Goal: Task Accomplishment & Management: Use online tool/utility

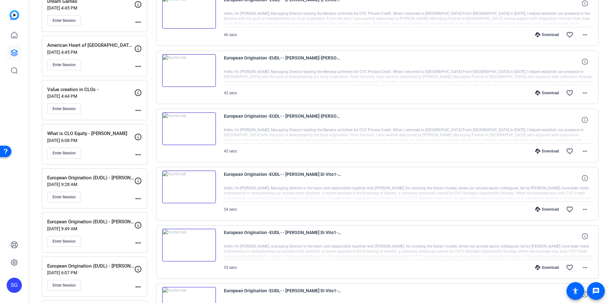
scroll to position [151, 0]
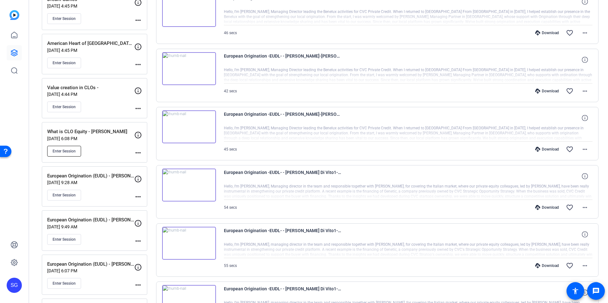
click at [68, 150] on span "Enter Session" at bounding box center [64, 151] width 23 height 5
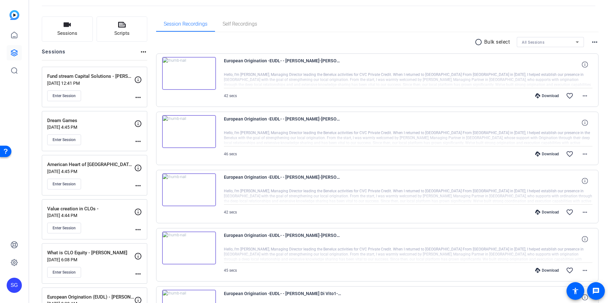
scroll to position [11, 0]
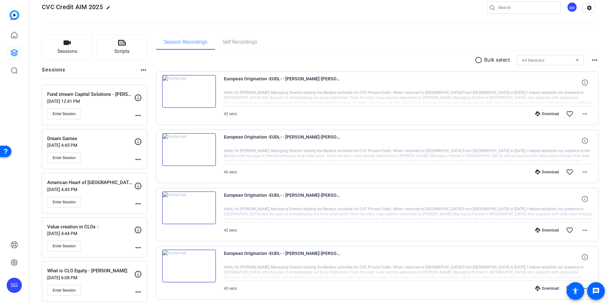
click at [188, 91] on img at bounding box center [189, 91] width 54 height 33
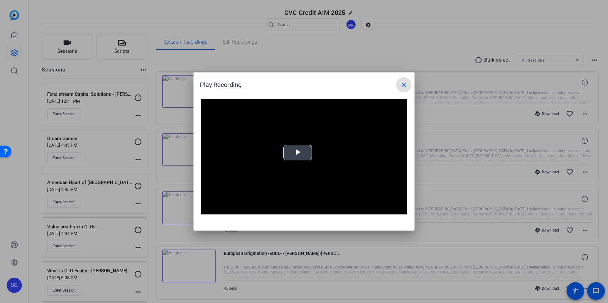
drag, startPoint x: 303, startPoint y: 153, endPoint x: 305, endPoint y: 156, distance: 4.2
click at [298, 153] on span "Video Player" at bounding box center [298, 153] width 0 height 0
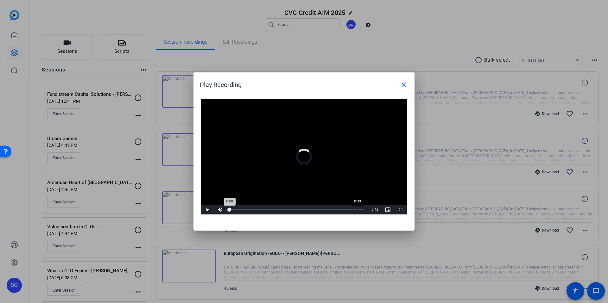
click at [357, 209] on div "Loaded : 0% 0:39 0:00" at bounding box center [297, 210] width 135 height 2
drag, startPoint x: 405, startPoint y: 82, endPoint x: 402, endPoint y: 85, distance: 4.5
click at [405, 82] on mat-icon "close" at bounding box center [404, 85] width 8 height 8
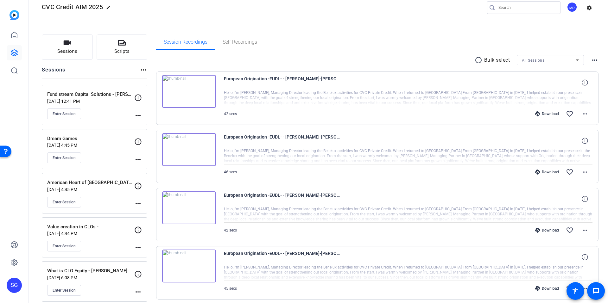
click at [191, 148] on img at bounding box center [189, 149] width 54 height 33
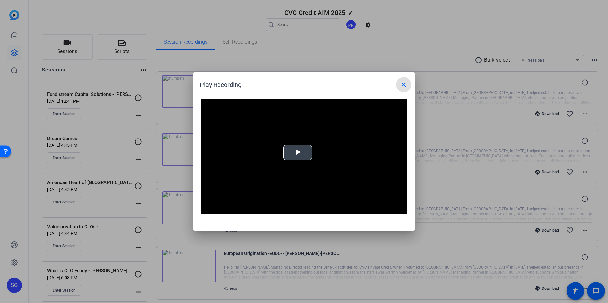
click at [298, 153] on span "Video Player" at bounding box center [298, 153] width 0 height 0
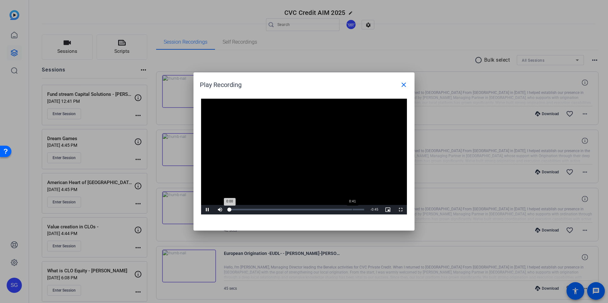
click at [352, 210] on div "Loaded : 0% 0:41 0:00" at bounding box center [297, 210] width 135 height 2
click at [401, 84] on mat-icon "close" at bounding box center [404, 85] width 8 height 8
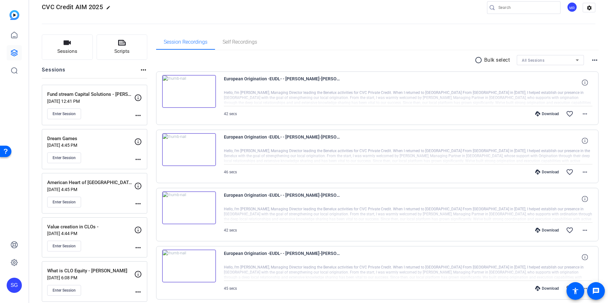
click at [187, 209] on img at bounding box center [189, 208] width 54 height 33
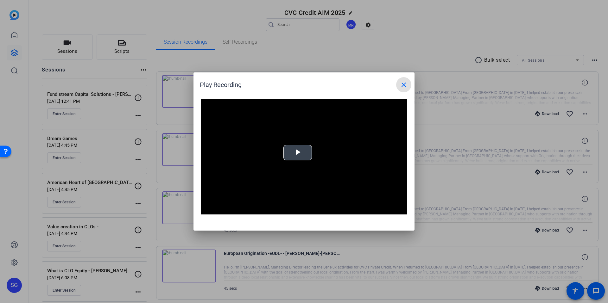
click at [298, 153] on span "Video Player" at bounding box center [298, 153] width 0 height 0
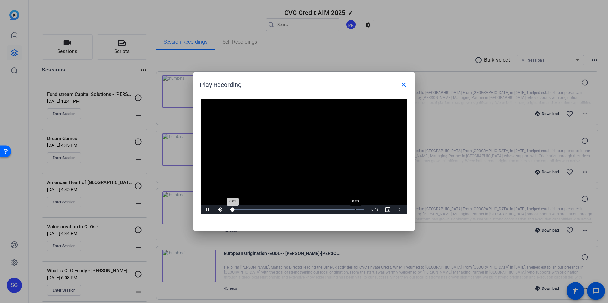
click at [355, 209] on div "Loaded : 100.00% 0:39 0:01" at bounding box center [297, 210] width 135 height 2
drag, startPoint x: 403, startPoint y: 81, endPoint x: 398, endPoint y: 89, distance: 9.5
click at [403, 81] on mat-icon "close" at bounding box center [404, 85] width 8 height 8
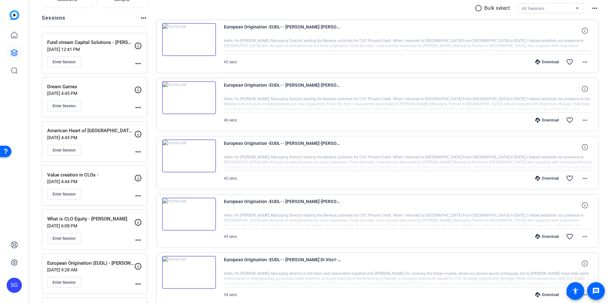
scroll to position [64, 0]
click at [63, 235] on button "Enter Session" at bounding box center [64, 238] width 34 height 11
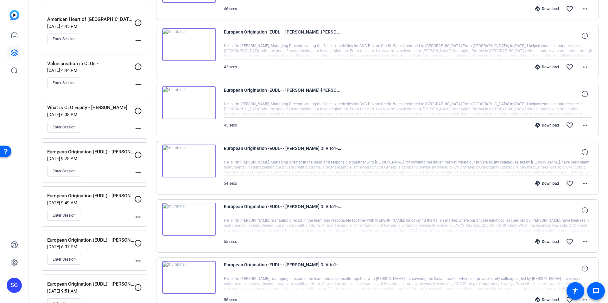
scroll to position [0, 0]
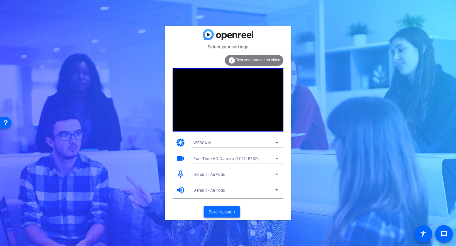
click at [215, 219] on span at bounding box center [222, 212] width 36 height 15
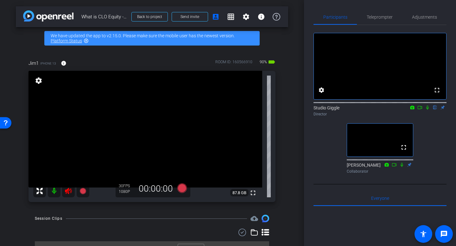
click at [71, 190] on icon at bounding box center [68, 191] width 7 height 6
click at [422, 17] on span "Adjustments" at bounding box center [424, 17] width 25 height 4
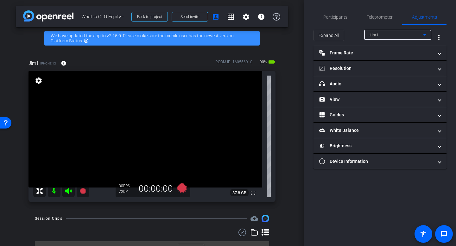
click at [400, 34] on div "Jim1" at bounding box center [396, 35] width 54 height 8
click at [397, 34] on div at bounding box center [228, 123] width 456 height 246
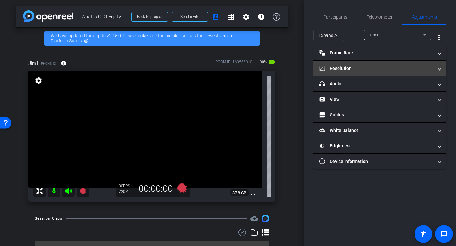
click at [363, 65] on mat-panel-title "Resolution" at bounding box center [376, 68] width 114 height 7
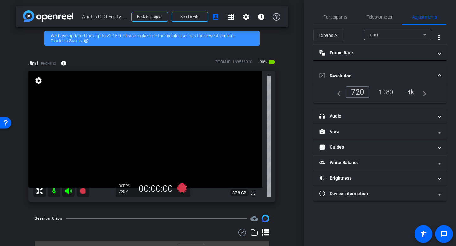
click at [411, 95] on div "4k" at bounding box center [410, 92] width 16 height 11
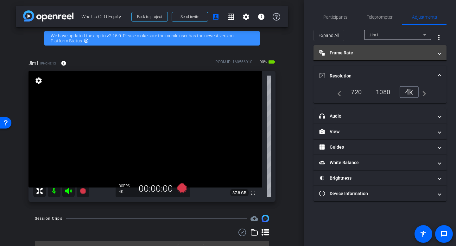
click at [415, 53] on mat-panel-title "Frame Rate Frame Rate" at bounding box center [376, 53] width 114 height 7
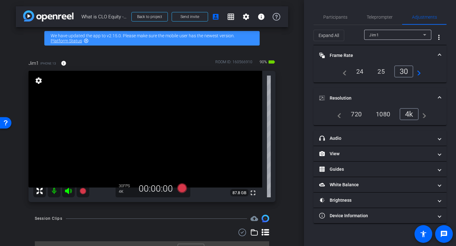
click at [381, 75] on div "25" at bounding box center [381, 71] width 17 height 11
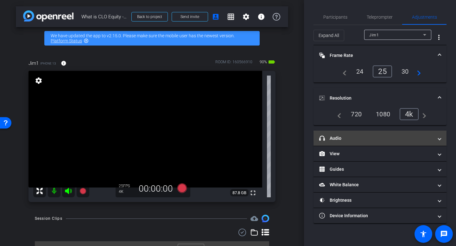
click at [355, 138] on mat-panel-title "headphone icon Audio" at bounding box center [376, 138] width 114 height 7
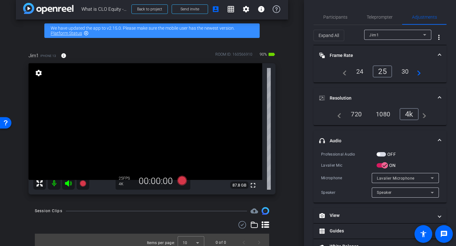
scroll to position [13, 0]
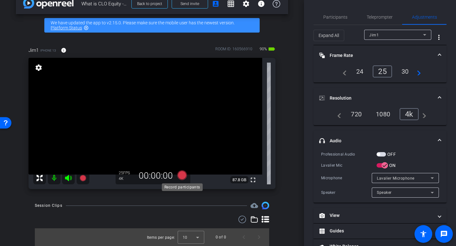
click at [180, 175] on icon at bounding box center [181, 175] width 9 height 9
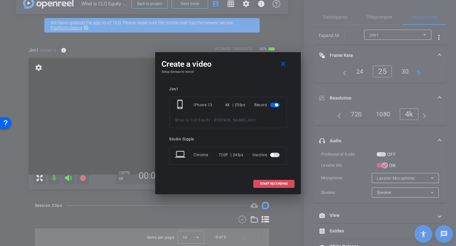
click at [280, 183] on span "START RECORDING" at bounding box center [274, 183] width 28 height 3
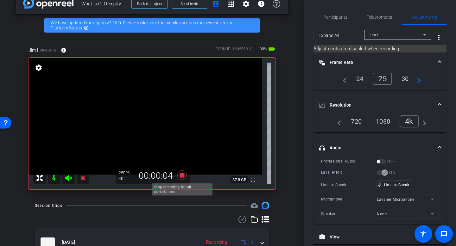
click at [180, 176] on icon at bounding box center [181, 175] width 9 height 9
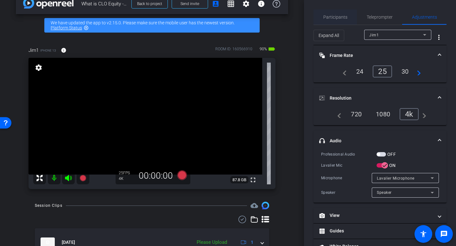
click at [331, 17] on span "Participants" at bounding box center [335, 17] width 24 height 4
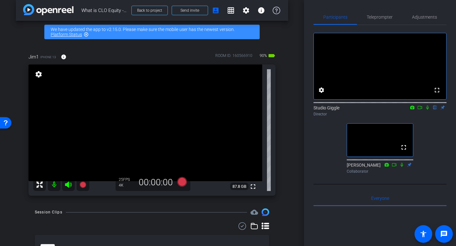
scroll to position [5, 0]
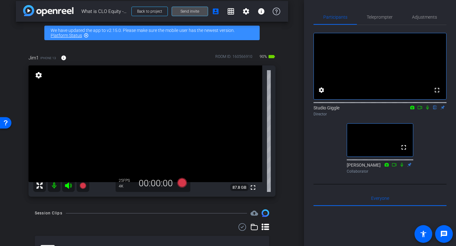
click at [182, 11] on span "Send invite" at bounding box center [189, 11] width 19 height 5
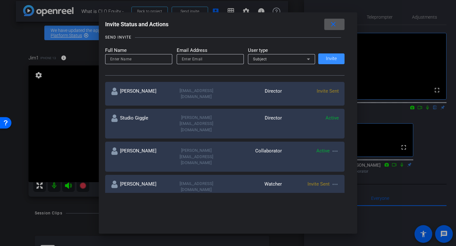
scroll to position [71, 0]
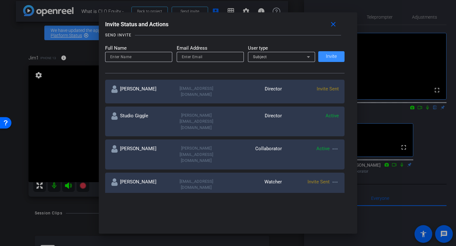
click at [337, 179] on mat-icon "more_horiz" at bounding box center [335, 183] width 8 height 8
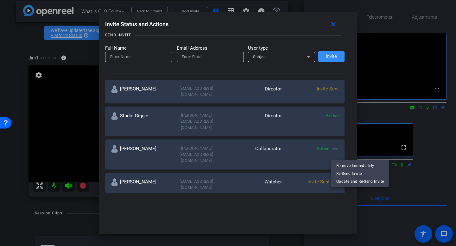
drag, startPoint x: 363, startPoint y: 170, endPoint x: 349, endPoint y: 130, distance: 41.8
click at [363, 170] on span "Re-Send Invite" at bounding box center [359, 174] width 47 height 8
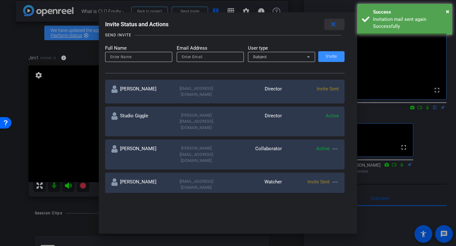
click at [334, 24] on mat-icon "close" at bounding box center [333, 25] width 8 height 8
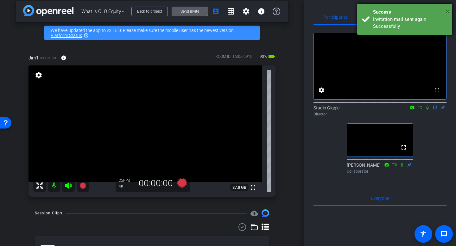
click at [449, 10] on span "×" at bounding box center [447, 12] width 3 height 8
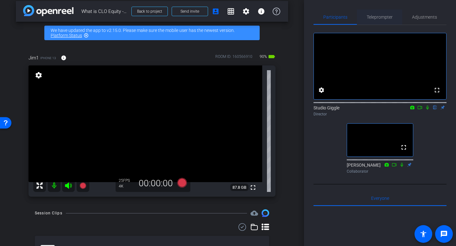
click at [388, 16] on span "Teleprompter" at bounding box center [380, 17] width 26 height 4
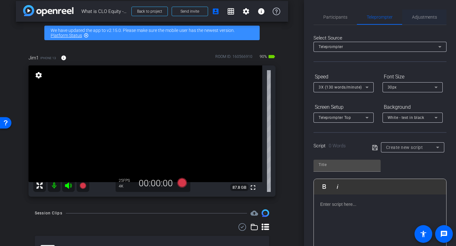
click at [419, 15] on span "Adjustments" at bounding box center [424, 17] width 25 height 4
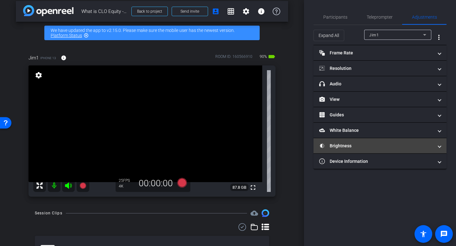
click at [353, 147] on mat-panel-title "Brightness" at bounding box center [376, 146] width 114 height 7
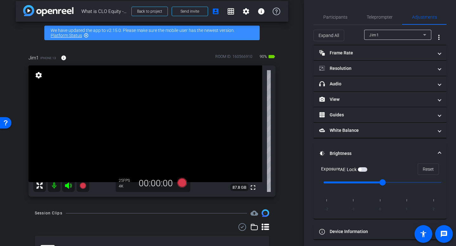
type input "-1"
click at [358, 186] on input "range" at bounding box center [382, 183] width 131 height 14
drag, startPoint x: 356, startPoint y: 184, endPoint x: 366, endPoint y: 184, distance: 10.4
click at [366, 184] on input "range" at bounding box center [382, 183] width 131 height 14
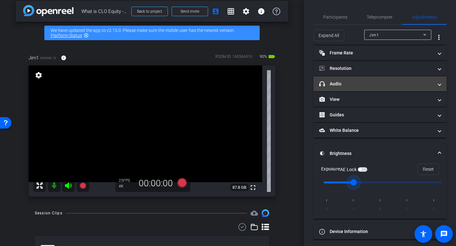
scroll to position [3, 0]
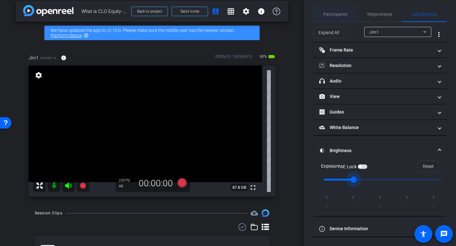
click at [333, 13] on span "Participants" at bounding box center [335, 14] width 24 height 4
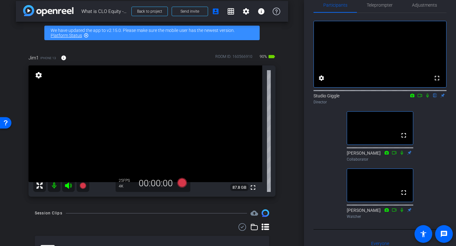
scroll to position [0, 0]
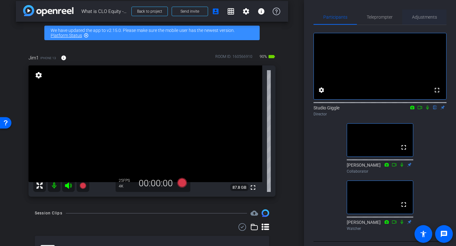
click at [412, 17] on span "Adjustments" at bounding box center [424, 17] width 25 height 4
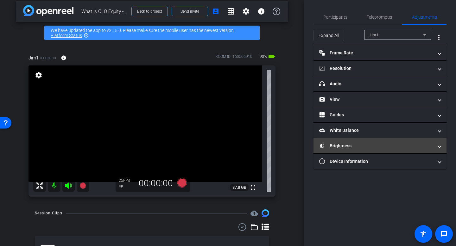
click at [352, 145] on mat-panel-title "Brightness" at bounding box center [376, 146] width 114 height 7
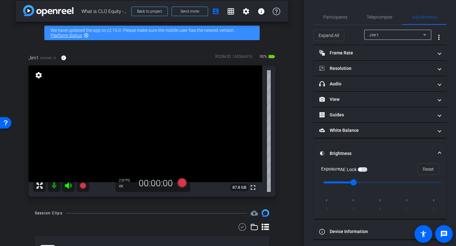
click at [379, 181] on input "range" at bounding box center [382, 183] width 131 height 14
type input "-1"
click at [351, 181] on input "range" at bounding box center [382, 183] width 131 height 14
click at [339, 16] on span "Participants" at bounding box center [335, 17] width 24 height 4
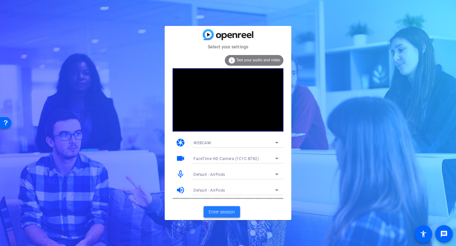
click at [224, 206] on span at bounding box center [222, 212] width 36 height 15
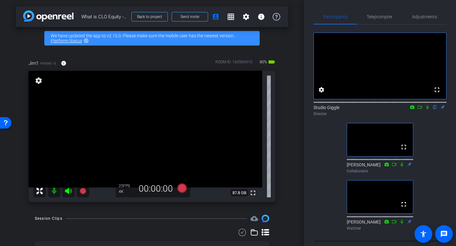
scroll to position [1, 0]
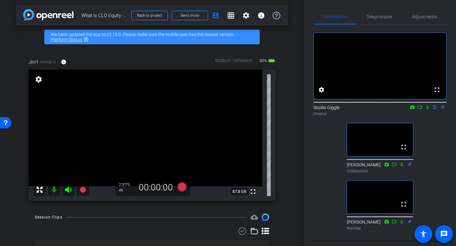
click at [68, 192] on icon at bounding box center [68, 190] width 7 height 6
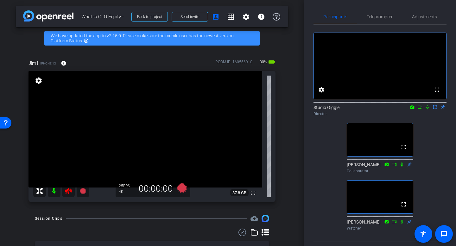
click at [68, 192] on icon at bounding box center [68, 191] width 7 height 6
click at [380, 16] on span "Teleprompter" at bounding box center [380, 17] width 26 height 4
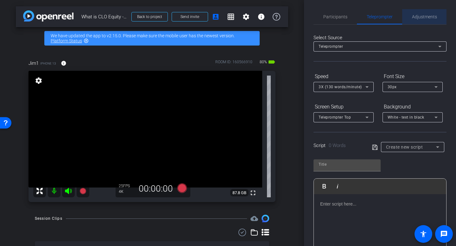
click at [425, 18] on span "Adjustments" at bounding box center [424, 17] width 25 height 4
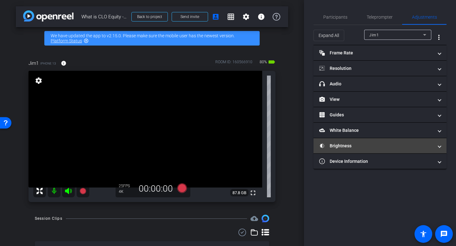
click at [345, 147] on mat-panel-title "Brightness" at bounding box center [376, 146] width 114 height 7
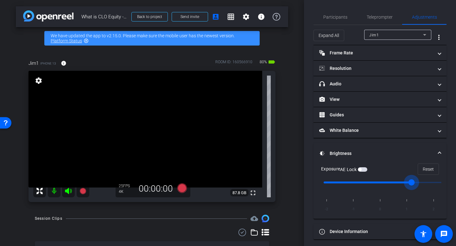
click at [406, 184] on input "range" at bounding box center [382, 183] width 131 height 14
click at [381, 183] on input "range" at bounding box center [382, 183] width 131 height 14
type input "-1"
click at [354, 184] on input "range" at bounding box center [382, 183] width 131 height 14
drag, startPoint x: 251, startPoint y: 194, endPoint x: 252, endPoint y: 233, distance: 38.6
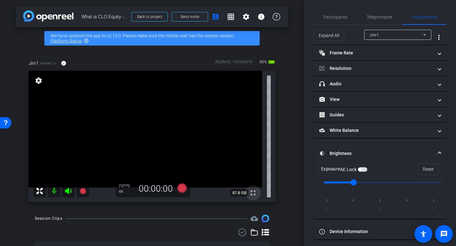
click at [251, 194] on mat-icon "fullscreen" at bounding box center [253, 193] width 8 height 8
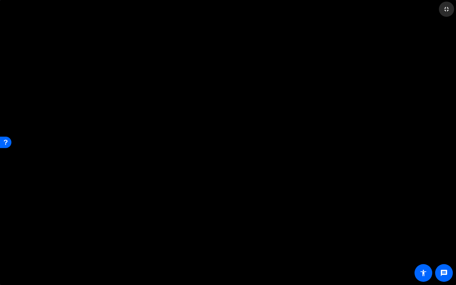
click at [445, 10] on mat-icon "fullscreen_exit" at bounding box center [447, 9] width 8 height 8
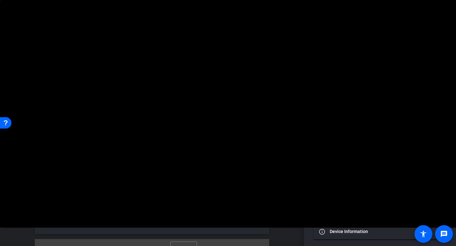
scroll to position [46, 0]
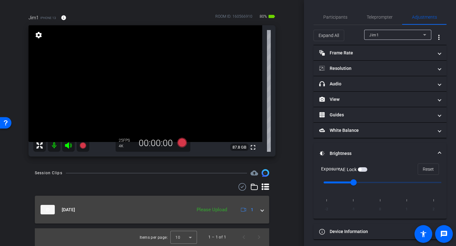
click at [260, 211] on div "Oct 6, 2025 Please Upload 1" at bounding box center [151, 209] width 220 height 9
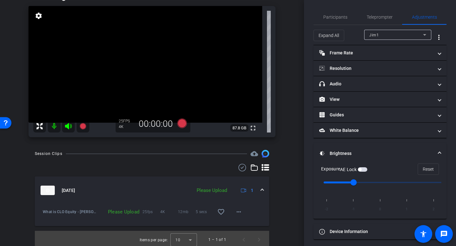
scroll to position [67, 0]
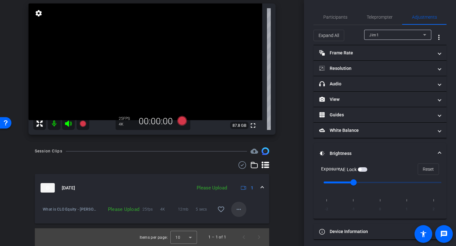
click at [241, 210] on mat-icon "more_horiz" at bounding box center [239, 210] width 8 height 8
click at [257, 224] on span "Upload" at bounding box center [248, 223] width 25 height 8
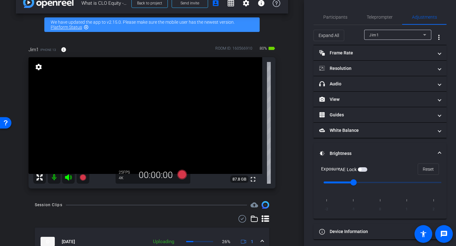
scroll to position [0, 0]
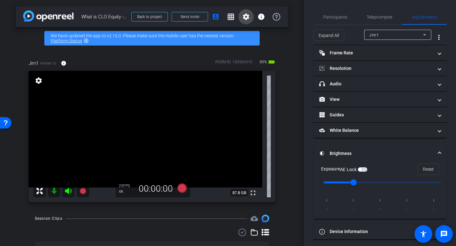
click at [245, 17] on mat-icon "settings" at bounding box center [246, 17] width 8 height 8
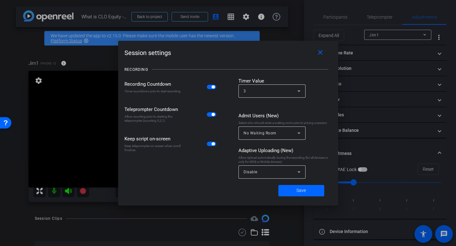
click at [252, 177] on div "Disable" at bounding box center [271, 172] width 57 height 13
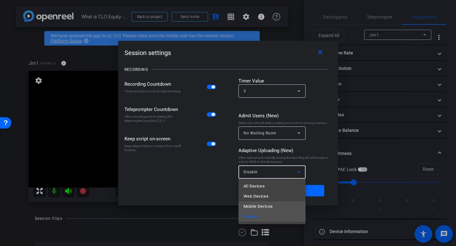
click at [267, 206] on span "Mobile Devices" at bounding box center [257, 207] width 29 height 8
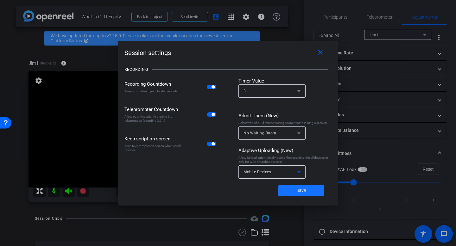
drag, startPoint x: 310, startPoint y: 191, endPoint x: 305, endPoint y: 192, distance: 4.2
click at [310, 191] on span at bounding box center [301, 190] width 46 height 15
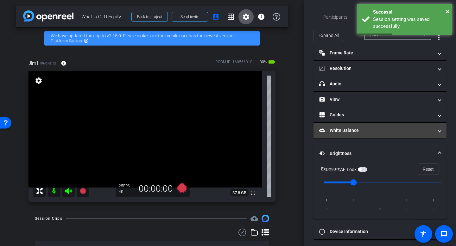
scroll to position [3, 0]
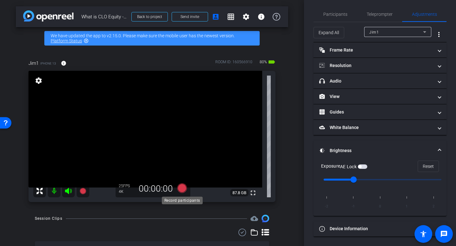
click at [182, 189] on icon at bounding box center [181, 188] width 9 height 9
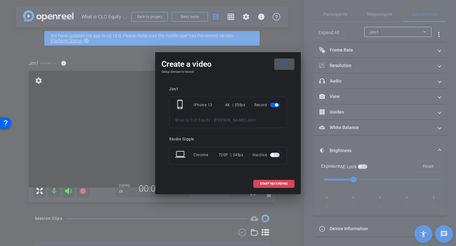
click at [271, 184] on span "START RECORDING" at bounding box center [274, 183] width 28 height 3
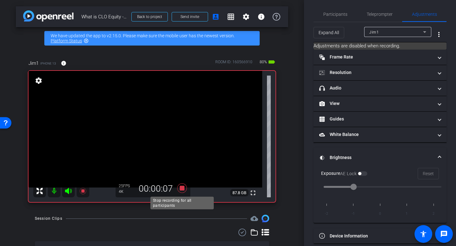
click at [184, 189] on icon at bounding box center [181, 188] width 9 height 9
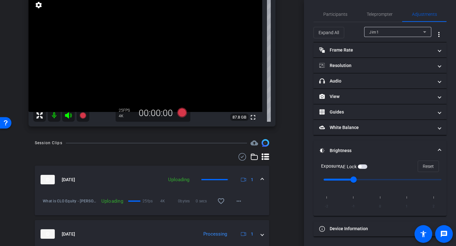
scroll to position [100, 0]
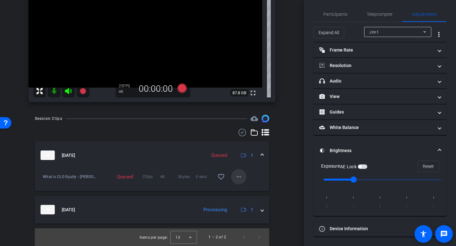
click at [241, 178] on mat-icon "more_horiz" at bounding box center [239, 177] width 8 height 8
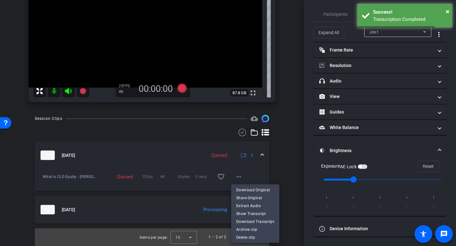
click at [284, 162] on div at bounding box center [228, 123] width 456 height 246
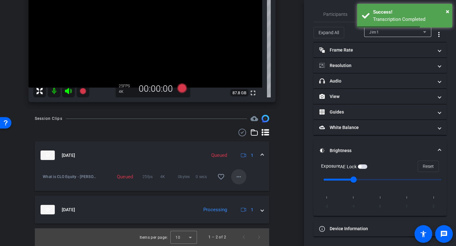
click at [239, 179] on mat-icon "more_horiz" at bounding box center [239, 177] width 8 height 8
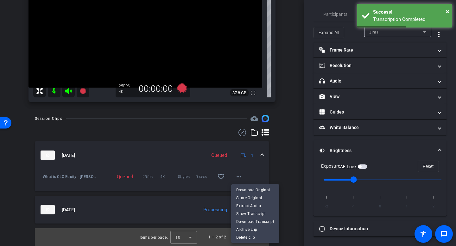
drag, startPoint x: 250, startPoint y: 189, endPoint x: 261, endPoint y: 202, distance: 17.0
click at [250, 189] on span "Download Original" at bounding box center [255, 190] width 38 height 8
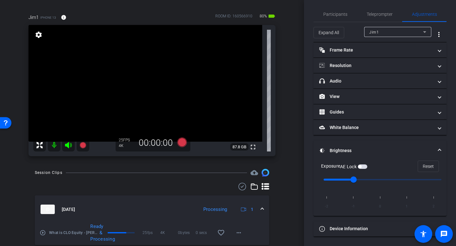
scroll to position [49, 0]
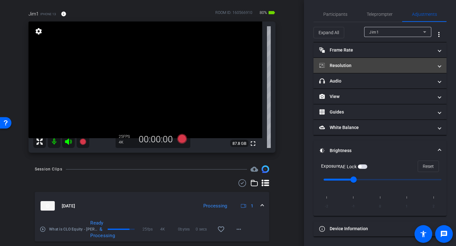
click at [385, 64] on mat-panel-title "Resolution" at bounding box center [376, 65] width 114 height 7
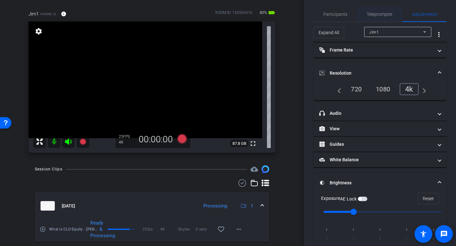
click at [381, 14] on span "Teleprompter" at bounding box center [380, 14] width 26 height 4
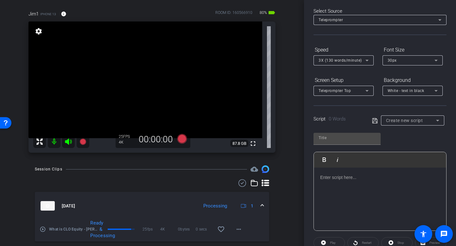
click at [416, 115] on div "Script 0 Words Create new script" at bounding box center [379, 115] width 133 height 20
click at [418, 120] on span "Create new script" at bounding box center [404, 120] width 37 height 5
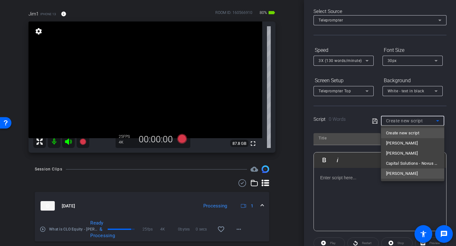
click at [423, 176] on mat-option "Jim Norgaard" at bounding box center [412, 174] width 63 height 10
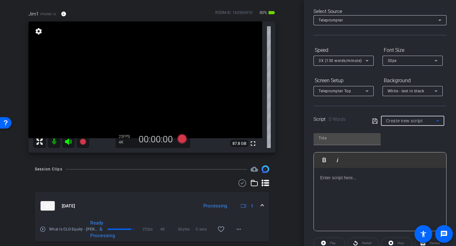
type input "Jim Norgaard"
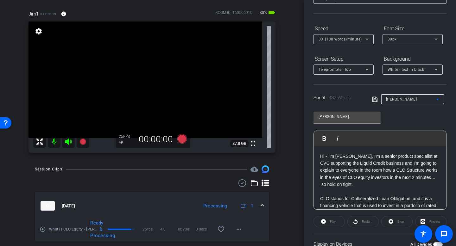
scroll to position [50, 0]
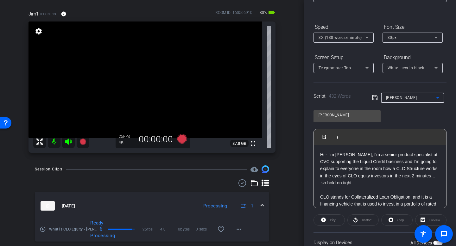
drag, startPoint x: 320, startPoint y: 155, endPoint x: 366, endPoint y: 161, distance: 46.9
click at [320, 155] on p "Hi - I'm [PERSON_NAME], I'm a senior product specialist at CVC supporting the L…" at bounding box center [380, 168] width 120 height 35
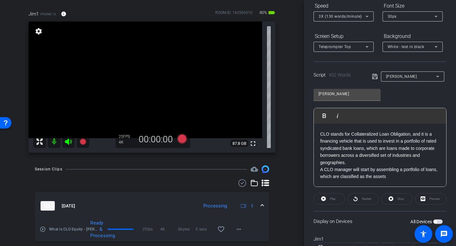
scroll to position [0, 0]
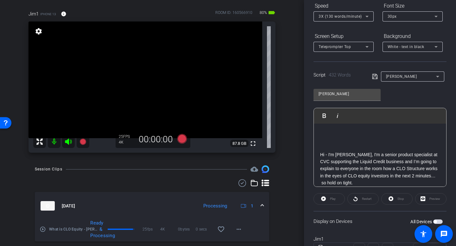
click at [341, 134] on p at bounding box center [380, 133] width 120 height 7
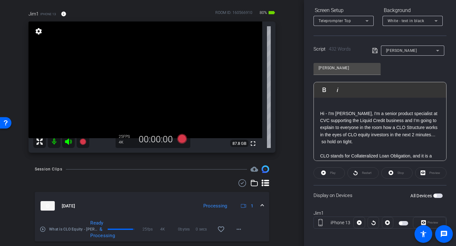
scroll to position [100, 0]
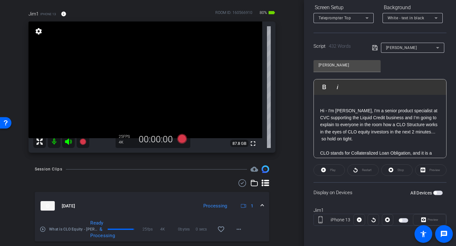
click at [403, 220] on span "button" at bounding box center [403, 220] width 9 height 4
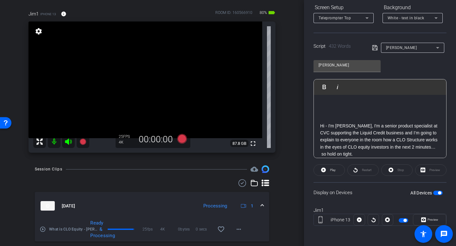
scroll to position [1, 0]
drag, startPoint x: 318, startPoint y: 123, endPoint x: 317, endPoint y: 102, distance: 21.6
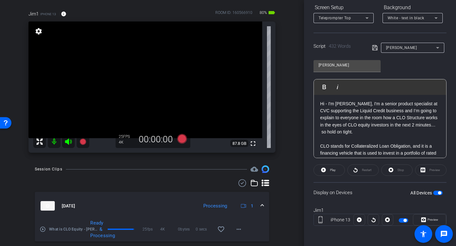
click at [356, 111] on p "Hi - I'm [PERSON_NAME], I'm a senior product specialist at CVC supporting the L…" at bounding box center [380, 117] width 120 height 35
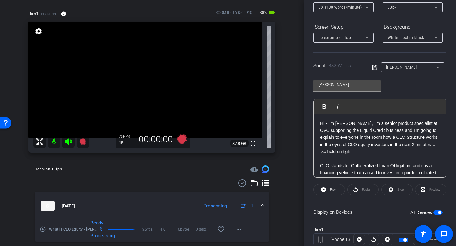
scroll to position [70, 0]
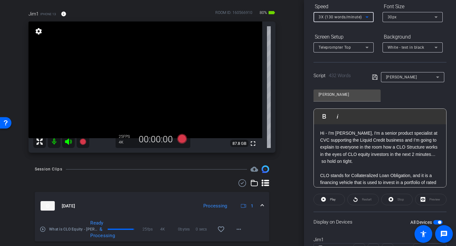
click at [356, 20] on div "3X (130 words/minute)" at bounding box center [341, 17] width 47 height 8
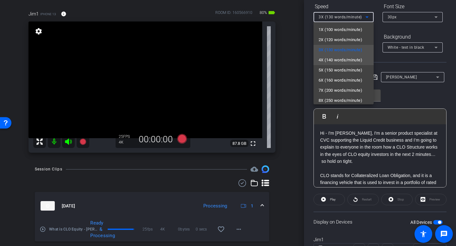
click at [347, 60] on span "4X (140 words/minute)" at bounding box center [340, 60] width 44 height 8
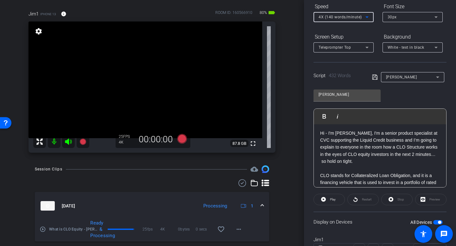
scroll to position [0, 0]
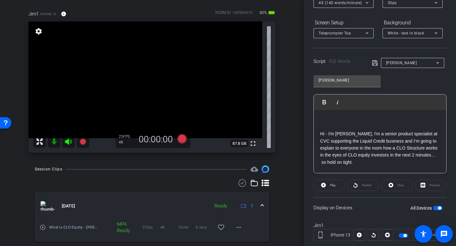
scroll to position [91, 0]
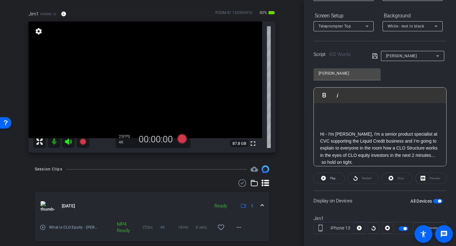
click at [320, 111] on p at bounding box center [380, 113] width 120 height 7
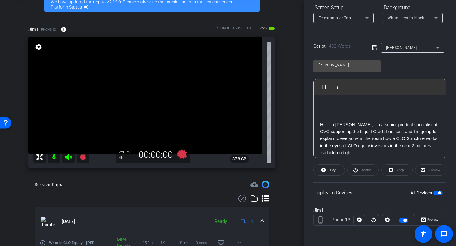
scroll to position [2, 0]
click at [184, 155] on icon at bounding box center [181, 154] width 9 height 9
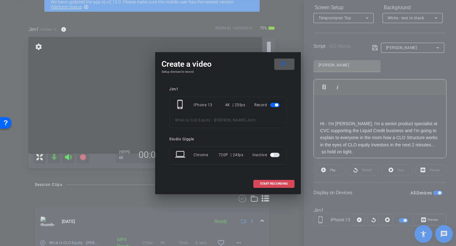
click at [275, 184] on span "START RECORDING" at bounding box center [274, 183] width 28 height 3
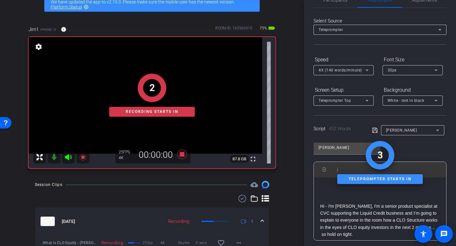
scroll to position [0, 0]
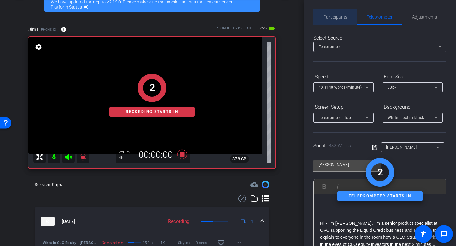
click at [333, 17] on span "Participants" at bounding box center [335, 17] width 24 height 4
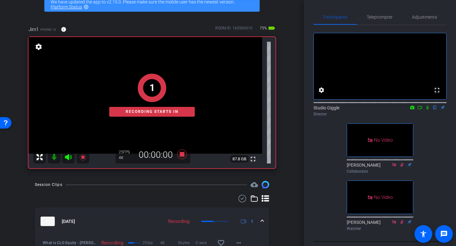
click at [428, 110] on icon at bounding box center [427, 108] width 3 height 4
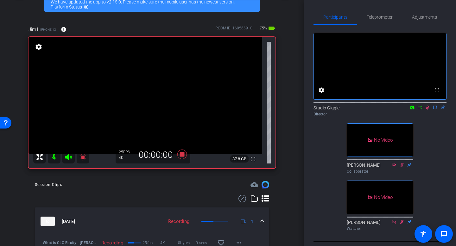
click at [419, 110] on icon at bounding box center [419, 107] width 5 height 4
click at [390, 17] on span "Teleprompter" at bounding box center [380, 17] width 26 height 4
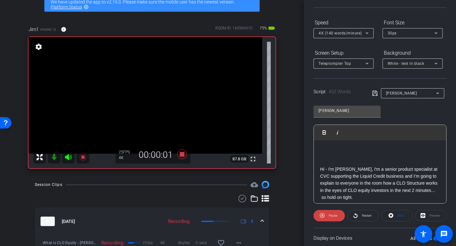
scroll to position [100, 0]
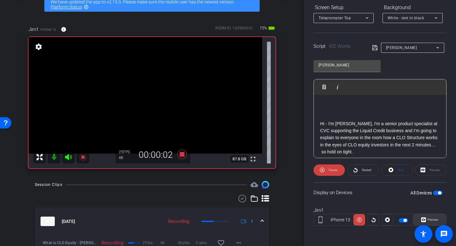
click at [435, 219] on span "Preview" at bounding box center [432, 219] width 11 height 3
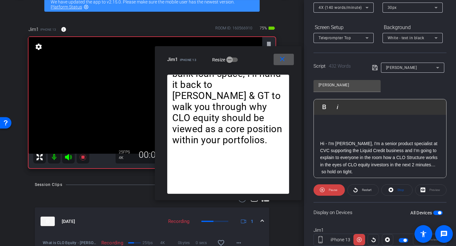
scroll to position [79, 0]
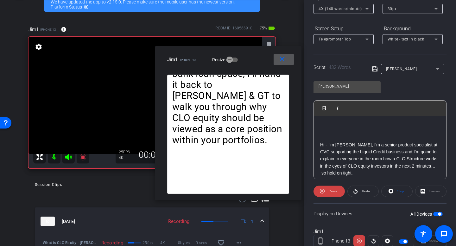
click at [357, 12] on div "4X (140 words/minute)" at bounding box center [341, 9] width 47 height 8
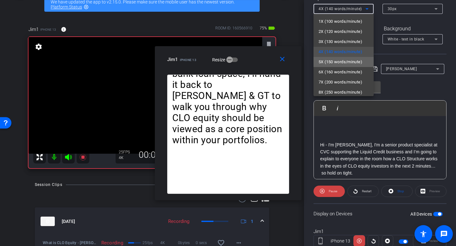
click at [347, 63] on span "5X (150 words/minute)" at bounding box center [340, 62] width 44 height 8
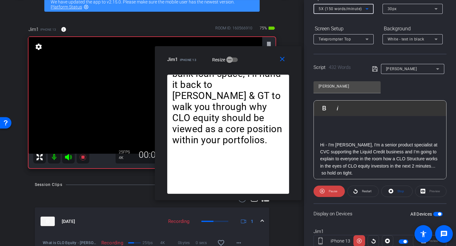
click at [353, 11] on span "5X (150 words/minute)" at bounding box center [339, 9] width 43 height 4
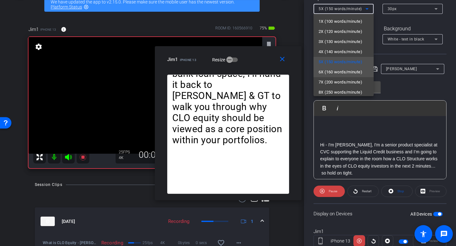
click at [354, 72] on span "6X (160 words/minute)" at bounding box center [340, 72] width 44 height 8
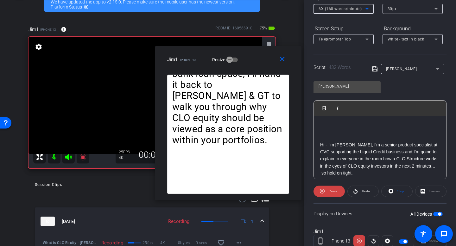
click at [347, 11] on span "6X (160 words/minute)" at bounding box center [339, 9] width 43 height 4
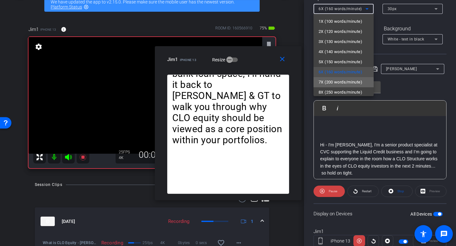
click at [341, 83] on span "7X (200 words/minute)" at bounding box center [340, 83] width 44 height 8
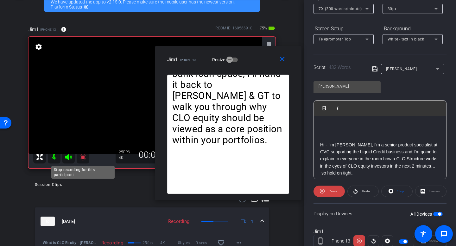
click at [85, 159] on icon at bounding box center [83, 158] width 8 height 8
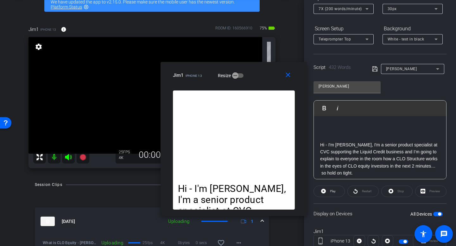
drag, startPoint x: 262, startPoint y: 58, endPoint x: 319, endPoint y: 27, distance: 65.2
click at [268, 73] on div "Jim1 iPhone 13 Resize" at bounding box center [236, 75] width 127 height 11
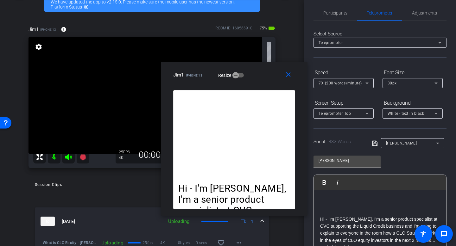
scroll to position [0, 0]
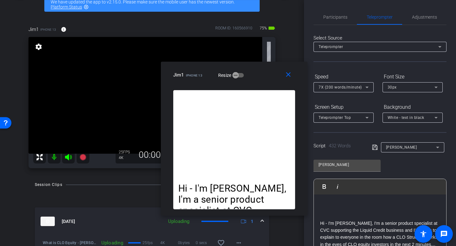
drag, startPoint x: 329, startPoint y: 21, endPoint x: 353, endPoint y: 27, distance: 25.1
click at [329, 21] on span "Participants" at bounding box center [335, 16] width 24 height 15
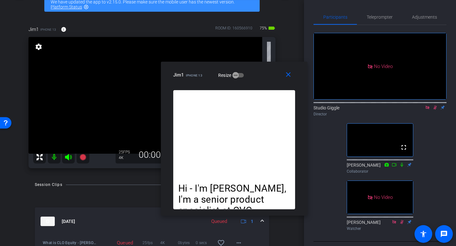
click at [433, 105] on icon at bounding box center [434, 107] width 5 height 4
click at [417, 16] on span "Adjustments" at bounding box center [424, 17] width 25 height 4
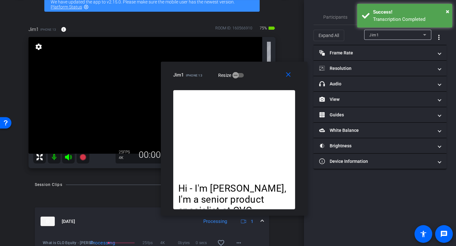
click at [388, 14] on div "Success!" at bounding box center [410, 12] width 74 height 7
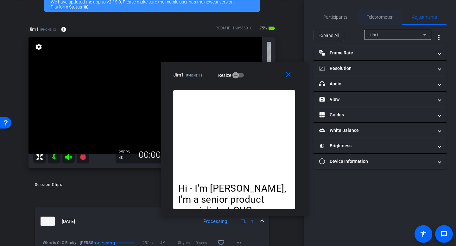
click at [374, 16] on span "Teleprompter" at bounding box center [380, 17] width 26 height 4
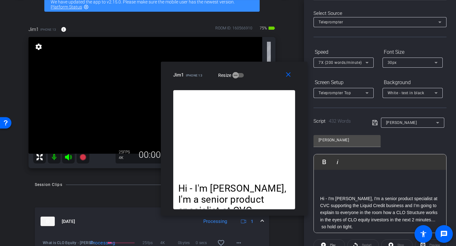
scroll to position [38, 0]
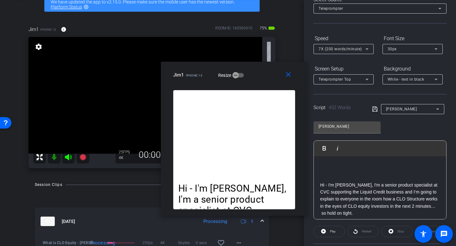
click at [368, 48] on icon at bounding box center [367, 49] width 8 height 8
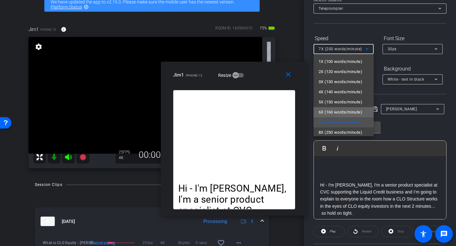
click at [355, 113] on span "6X (160 words/minute)" at bounding box center [340, 113] width 44 height 8
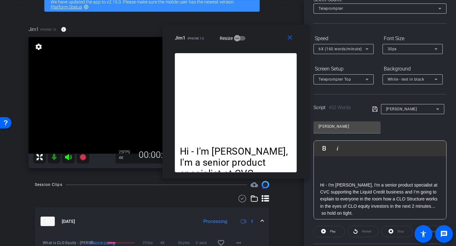
drag, startPoint x: 269, startPoint y: 75, endPoint x: 306, endPoint y: 41, distance: 50.2
click at [270, 38] on div "Jim1 iPhone 13 Resize" at bounding box center [238, 37] width 127 height 11
click at [362, 50] on div "6X (160 words/minute)" at bounding box center [341, 49] width 47 height 8
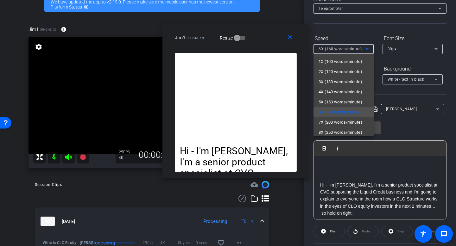
click at [362, 50] on div at bounding box center [228, 123] width 456 height 246
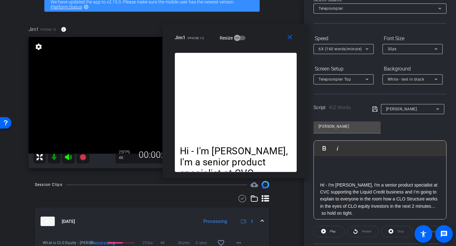
click at [343, 47] on span "6X (160 words/minute)" at bounding box center [339, 49] width 43 height 4
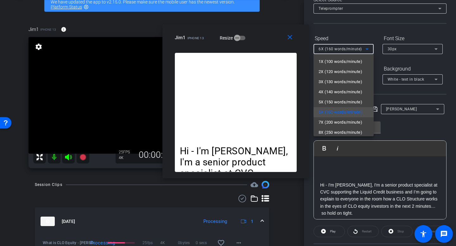
click at [345, 49] on div at bounding box center [228, 123] width 456 height 246
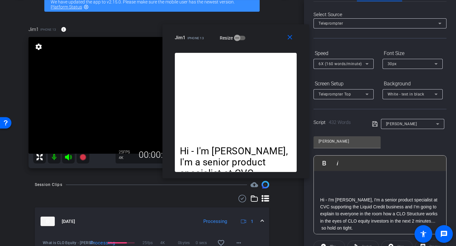
scroll to position [17, 0]
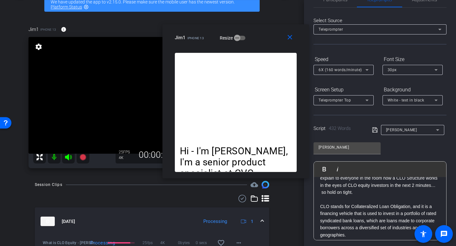
click at [376, 198] on p at bounding box center [380, 199] width 120 height 7
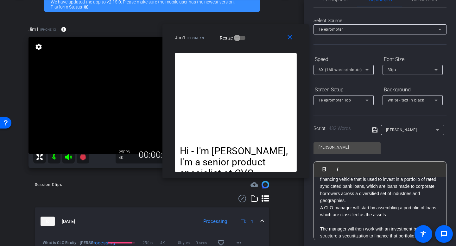
click at [346, 222] on p at bounding box center [380, 221] width 120 height 7
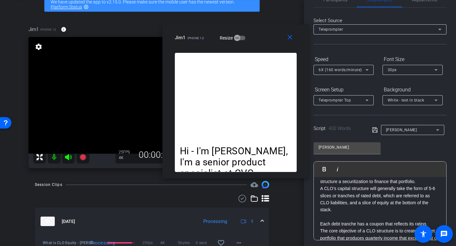
scroll to position [130, 0]
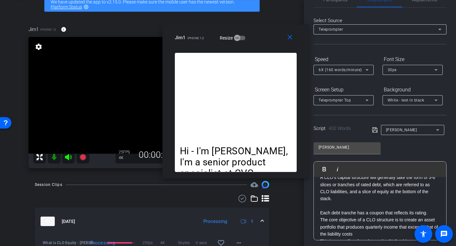
click at [340, 205] on p at bounding box center [380, 206] width 120 height 7
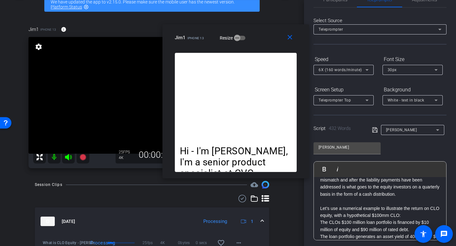
scroll to position [202, 0]
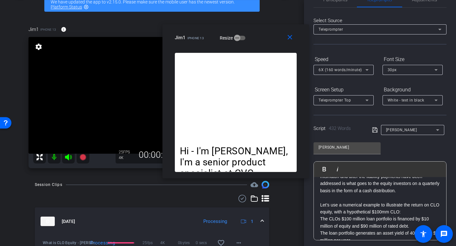
click at [345, 198] on p at bounding box center [380, 197] width 120 height 7
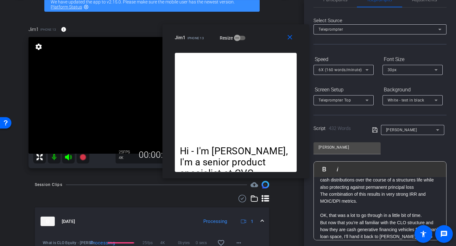
scroll to position [332, 0]
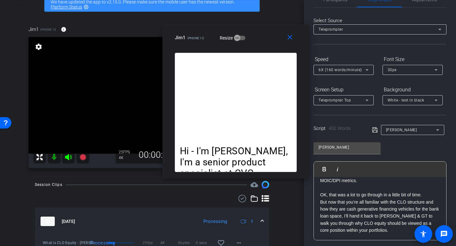
click at [349, 188] on p at bounding box center [380, 188] width 120 height 7
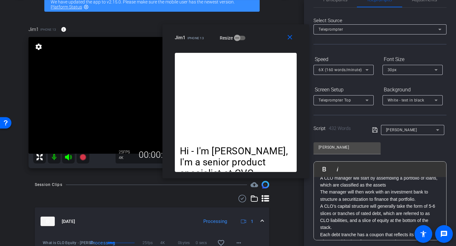
scroll to position [0, 0]
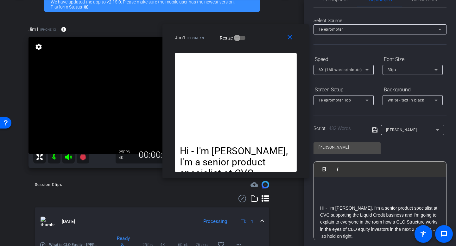
click at [330, 194] on p at bounding box center [380, 194] width 120 height 7
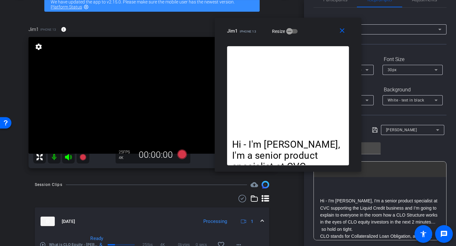
drag, startPoint x: 258, startPoint y: 34, endPoint x: 316, endPoint y: 40, distance: 57.9
click at [316, 37] on div "Jim1 iPhone 13 Resize" at bounding box center [290, 30] width 127 height 11
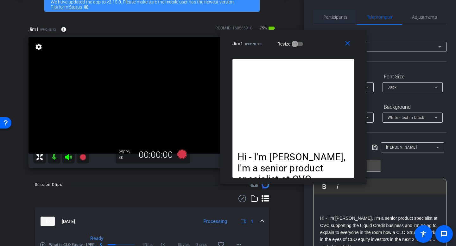
click at [341, 17] on span "Participants" at bounding box center [335, 17] width 24 height 4
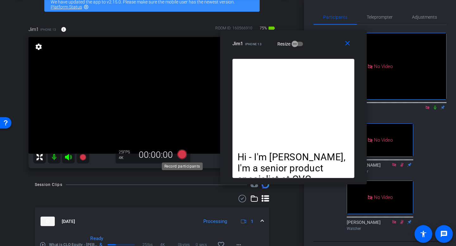
click at [182, 156] on icon at bounding box center [181, 154] width 9 height 9
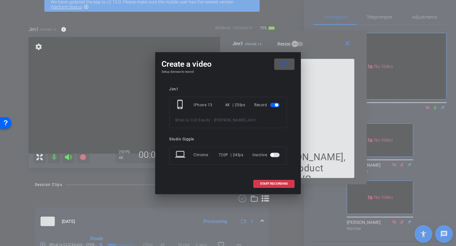
drag, startPoint x: 283, startPoint y: 181, endPoint x: 303, endPoint y: 180, distance: 20.0
click at [283, 181] on span at bounding box center [274, 183] width 41 height 15
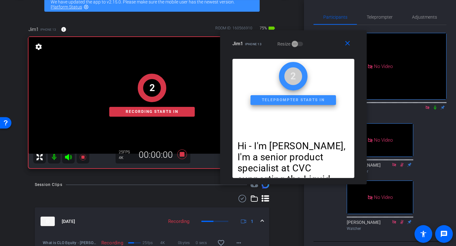
click at [434, 106] on icon at bounding box center [435, 108] width 3 height 4
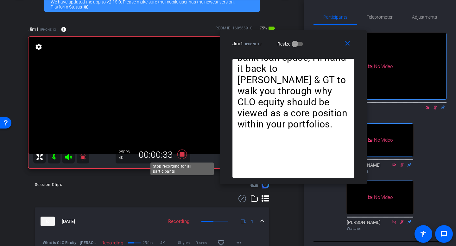
click at [181, 153] on icon at bounding box center [181, 154] width 9 height 9
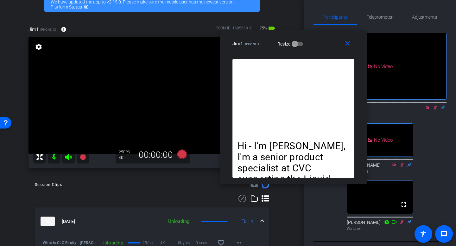
click at [434, 105] on icon at bounding box center [434, 107] width 5 height 4
click at [386, 17] on span "Teleprompter" at bounding box center [380, 17] width 26 height 4
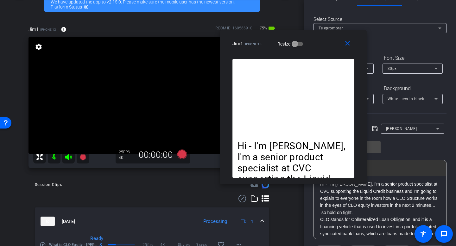
scroll to position [18, 0]
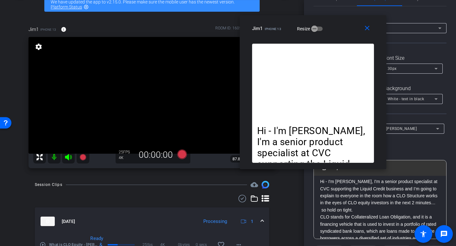
drag, startPoint x: 313, startPoint y: 43, endPoint x: 334, endPoint y: 28, distance: 25.8
click at [333, 28] on div "Jim1 iPhone 13 Resize" at bounding box center [315, 28] width 127 height 11
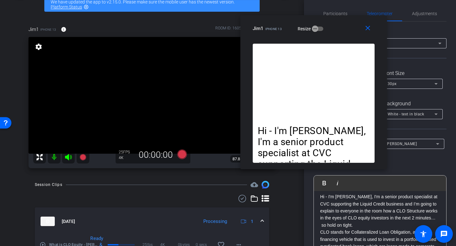
scroll to position [1, 0]
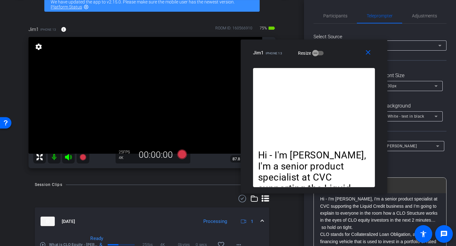
drag, startPoint x: 345, startPoint y: 28, endPoint x: 343, endPoint y: 44, distance: 16.0
click at [344, 49] on div "Jim1 iPhone 13 Resize" at bounding box center [316, 52] width 127 height 11
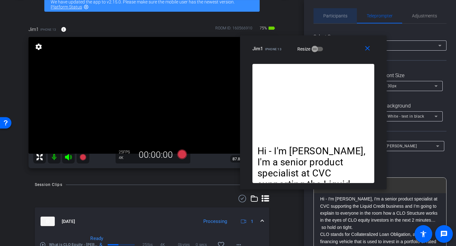
click at [340, 15] on span "Participants" at bounding box center [335, 16] width 24 height 4
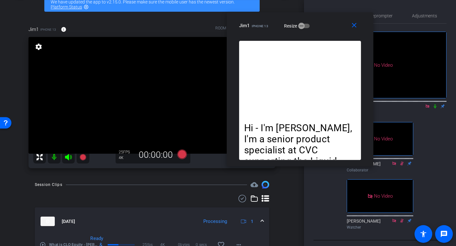
drag, startPoint x: 333, startPoint y: 46, endPoint x: 317, endPoint y: 45, distance: 15.5
click at [320, 24] on div "Jim1 iPhone 13 Resize" at bounding box center [302, 25] width 127 height 11
click at [181, 154] on icon at bounding box center [181, 154] width 9 height 9
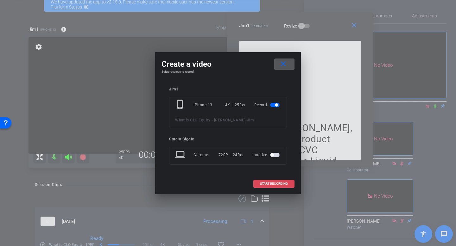
drag, startPoint x: 277, startPoint y: 185, endPoint x: 278, endPoint y: 190, distance: 5.1
click at [277, 185] on span "START RECORDING" at bounding box center [274, 183] width 28 height 3
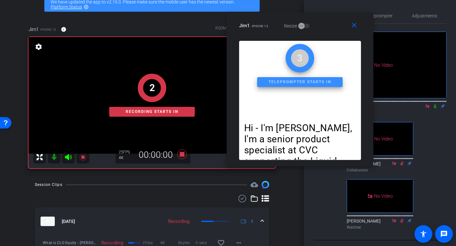
click at [436, 104] on icon at bounding box center [434, 106] width 5 height 4
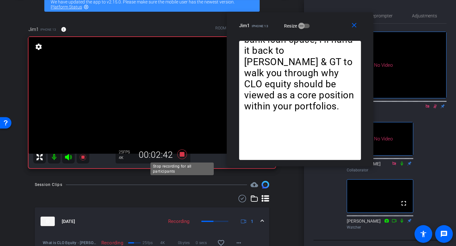
click at [184, 155] on icon at bounding box center [181, 154] width 9 height 9
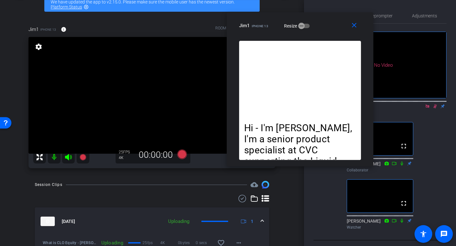
click at [437, 104] on icon at bounding box center [434, 106] width 5 height 4
click at [428, 104] on icon at bounding box center [426, 105] width 3 height 3
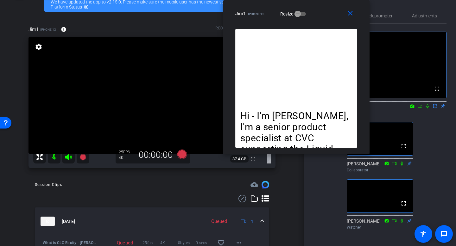
drag, startPoint x: 330, startPoint y: 29, endPoint x: 327, endPoint y: 22, distance: 8.3
click at [327, 22] on div "close Jim1 iPhone 13 Resize" at bounding box center [296, 14] width 147 height 28
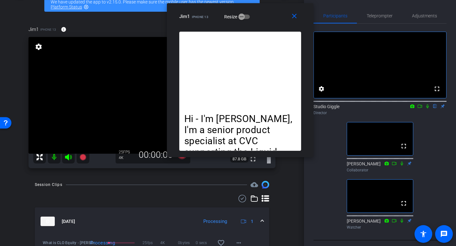
drag, startPoint x: 330, startPoint y: 17, endPoint x: 274, endPoint y: 20, distance: 56.1
click at [274, 20] on div "Jim1 iPhone 13 Resize" at bounding box center [242, 16] width 127 height 11
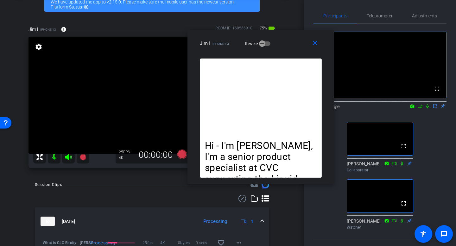
drag, startPoint x: 269, startPoint y: 22, endPoint x: 289, endPoint y: 49, distance: 33.1
click at [289, 49] on div "close Jim1 iPhone 13 Resize" at bounding box center [260, 44] width 147 height 28
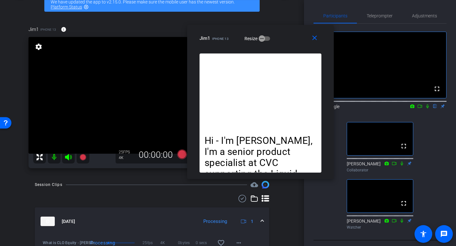
drag, startPoint x: 289, startPoint y: 47, endPoint x: 289, endPoint y: 42, distance: 5.1
click at [289, 42] on div "Jim1 iPhone 13 Resize" at bounding box center [262, 38] width 127 height 11
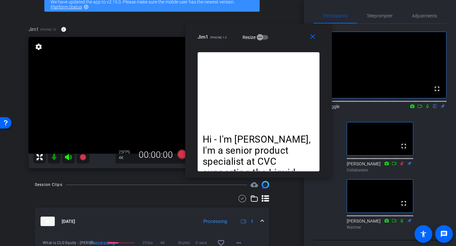
click at [286, 43] on div "close Jim1 iPhone 13 Resize" at bounding box center [258, 38] width 147 height 28
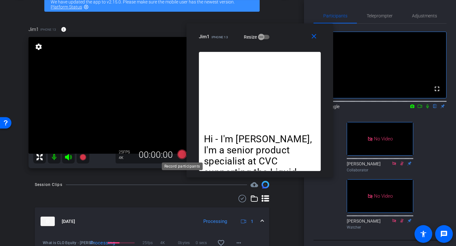
click at [180, 154] on icon at bounding box center [181, 154] width 9 height 9
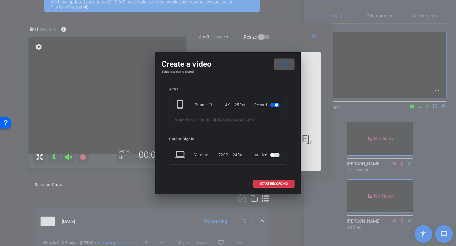
drag, startPoint x: 277, startPoint y: 185, endPoint x: 299, endPoint y: 181, distance: 22.1
click at [277, 184] on span "START RECORDING" at bounding box center [274, 183] width 28 height 3
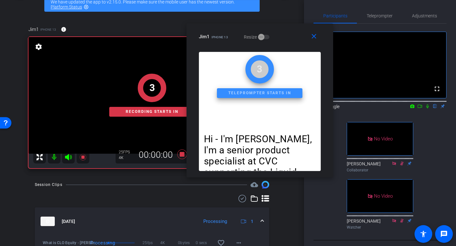
click at [426, 109] on icon at bounding box center [427, 106] width 5 height 4
drag, startPoint x: 422, startPoint y: 116, endPoint x: 419, endPoint y: 120, distance: 4.8
click at [422, 109] on icon at bounding box center [419, 106] width 5 height 4
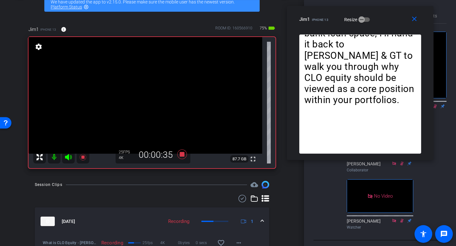
drag, startPoint x: 290, startPoint y: 37, endPoint x: 390, endPoint y: 19, distance: 101.9
click at [390, 19] on div "Jim1 iPhone 13 Resize" at bounding box center [362, 19] width 127 height 11
click at [183, 154] on icon at bounding box center [181, 154] width 9 height 9
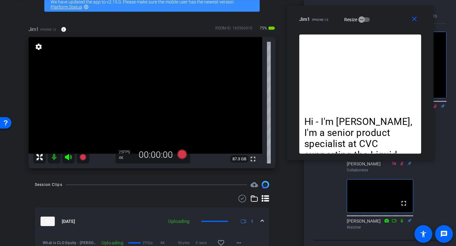
click at [436, 109] on icon at bounding box center [434, 106] width 5 height 4
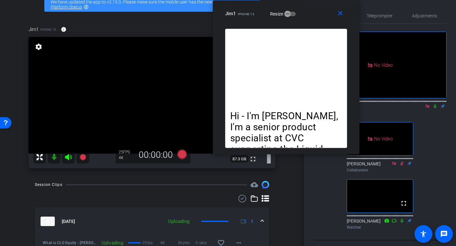
drag, startPoint x: 393, startPoint y: 25, endPoint x: 375, endPoint y: 54, distance: 33.7
click at [321, 17] on div "close Jim1 iPhone 13 Resize" at bounding box center [286, 14] width 147 height 28
click at [427, 109] on icon at bounding box center [427, 106] width 5 height 4
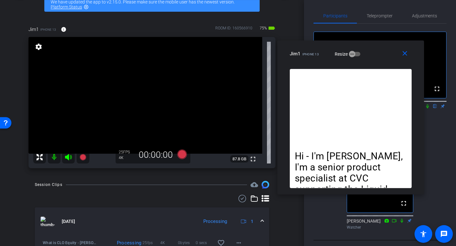
drag, startPoint x: 309, startPoint y: 17, endPoint x: 376, endPoint y: 58, distance: 77.9
click at [374, 57] on div "Jim1 iPhone 13 Resize" at bounding box center [353, 53] width 127 height 11
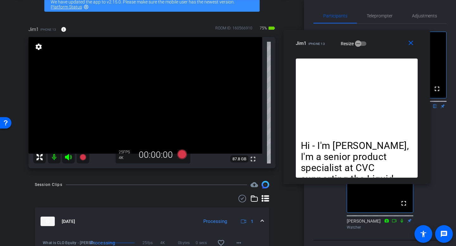
drag, startPoint x: 375, startPoint y: 50, endPoint x: 380, endPoint y: 40, distance: 10.9
click at [381, 40] on div "Jim1 iPhone 13 Resize" at bounding box center [359, 43] width 127 height 11
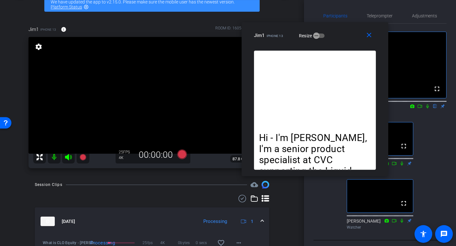
drag, startPoint x: 380, startPoint y: 47, endPoint x: 340, endPoint y: 44, distance: 39.9
click at [341, 39] on div "Jim1 iPhone 13 Resize" at bounding box center [317, 35] width 127 height 11
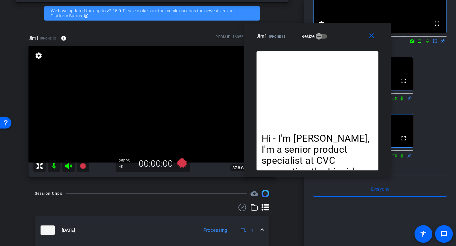
scroll to position [23, 0]
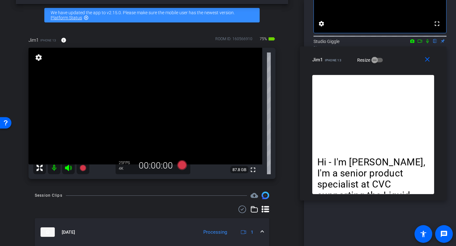
drag, startPoint x: 344, startPoint y: 40, endPoint x: 377, endPoint y: 77, distance: 49.8
click at [395, 66] on div "Jim1 iPhone 13 Resize" at bounding box center [375, 59] width 127 height 11
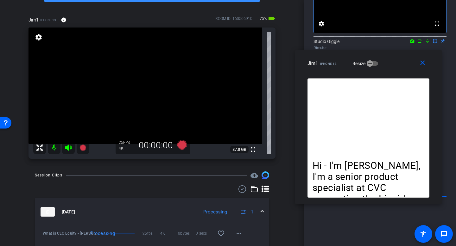
scroll to position [0, 0]
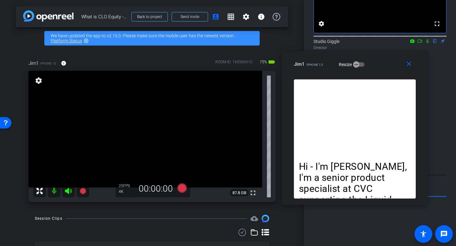
drag, startPoint x: 338, startPoint y: 73, endPoint x: 326, endPoint y: 74, distance: 12.4
click at [326, 74] on div "close Jim1 iPhone 13 Resize" at bounding box center [354, 65] width 147 height 28
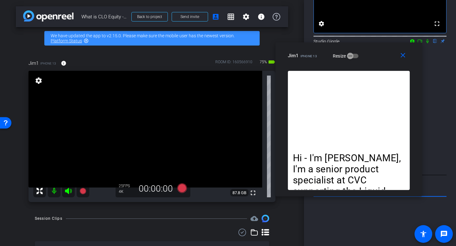
drag, startPoint x: 314, startPoint y: 74, endPoint x: 312, endPoint y: 81, distance: 7.2
click at [308, 66] on div "close Jim1 iPhone 13 Resize" at bounding box center [348, 56] width 147 height 28
drag, startPoint x: 402, startPoint y: 56, endPoint x: 395, endPoint y: 64, distance: 10.3
click at [402, 56] on mat-icon "close" at bounding box center [403, 56] width 8 height 8
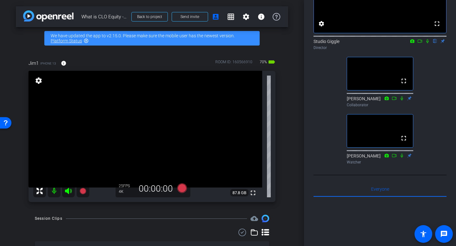
click at [67, 192] on icon at bounding box center [68, 191] width 7 height 6
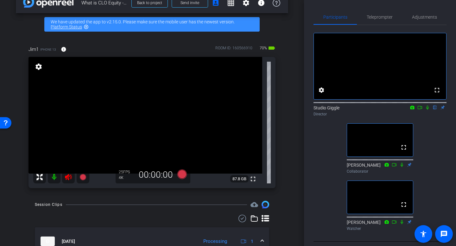
scroll to position [8, 0]
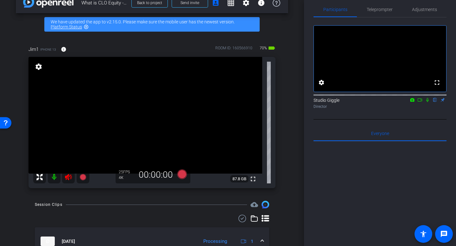
click at [420, 102] on icon at bounding box center [419, 100] width 5 height 4
click at [434, 102] on icon at bounding box center [434, 100] width 5 height 4
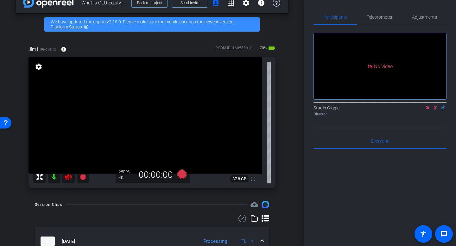
scroll to position [2, 0]
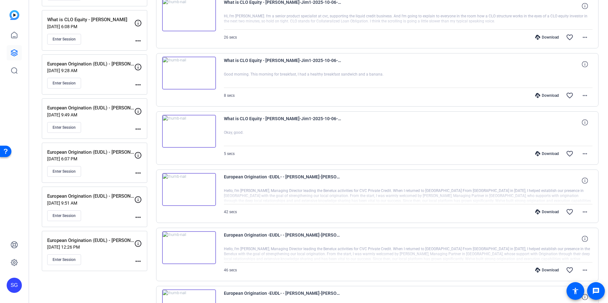
scroll to position [220, 0]
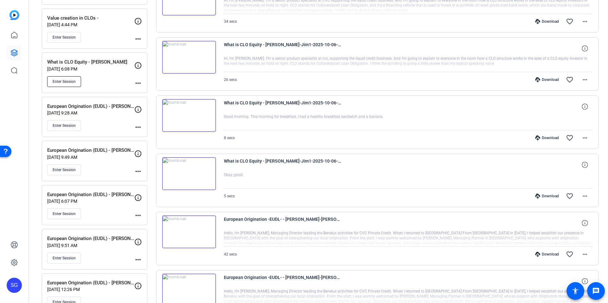
click at [67, 82] on span "Enter Session" at bounding box center [64, 81] width 23 height 5
click at [150, 14] on div "Sessions Scripts Sessions more_horiz Fund stream Capital Solutions - Molly Moor…" at bounding box center [318, 149] width 579 height 662
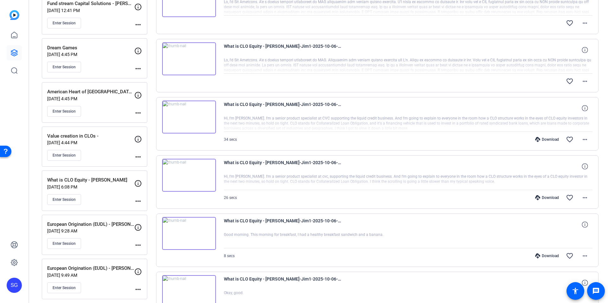
scroll to position [98, 0]
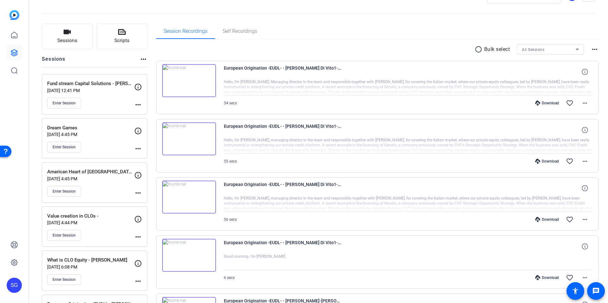
scroll to position [27, 0]
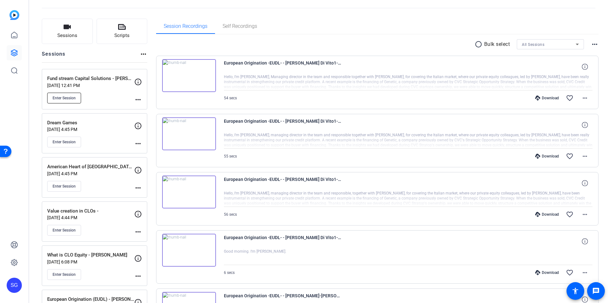
click at [71, 99] on span "Enter Session" at bounding box center [64, 98] width 23 height 5
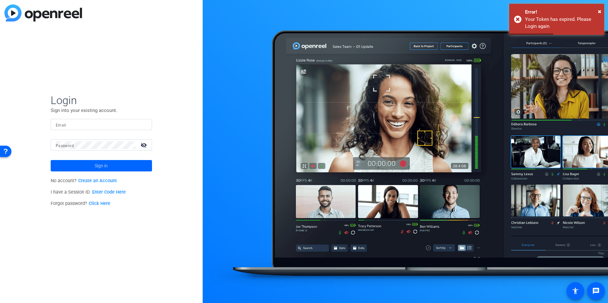
click at [111, 117] on form "Login Sign into your existing account. Email Password visibility_off Sign in" at bounding box center [101, 133] width 101 height 78
click at [103, 121] on input "Email" at bounding box center [101, 125] width 91 height 8
click at [0, 303] on com-1password-button at bounding box center [0, 303] width 0 height 0
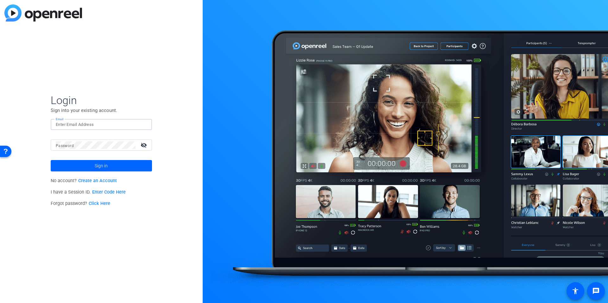
type input "jon@studiogiggle.co.uk"
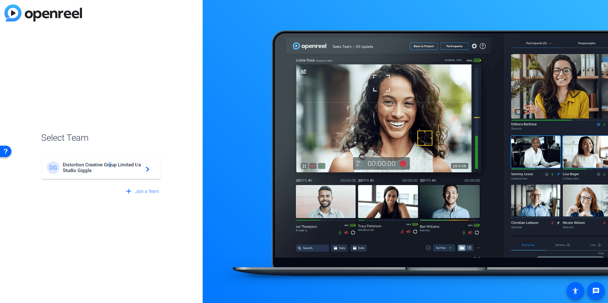
drag, startPoint x: 110, startPoint y: 167, endPoint x: 111, endPoint y: 181, distance: 14.0
click at [110, 167] on span "Distortion Creative Group Limited t/a Studio Giggle" at bounding box center [102, 167] width 79 height 11
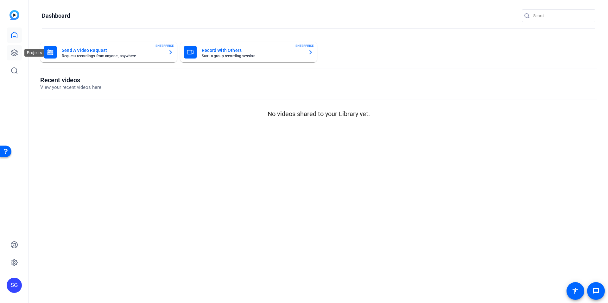
click at [16, 54] on icon at bounding box center [14, 53] width 6 height 6
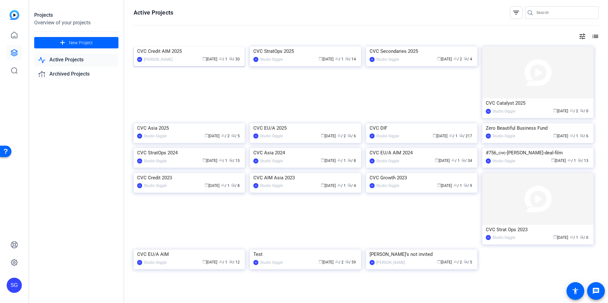
click at [210, 47] on img at bounding box center [189, 47] width 111 height 0
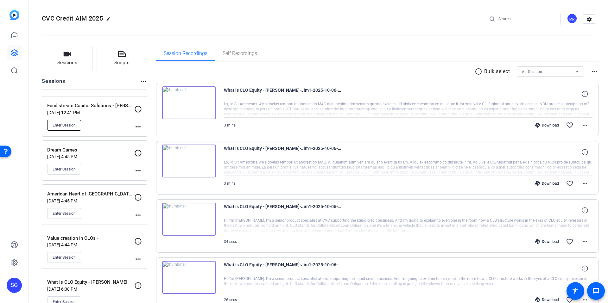
click at [65, 123] on span "Enter Session" at bounding box center [64, 125] width 23 height 5
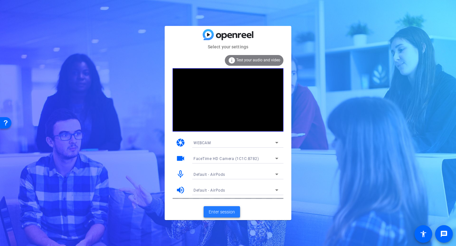
click at [220, 212] on span "Enter session" at bounding box center [222, 212] width 26 height 7
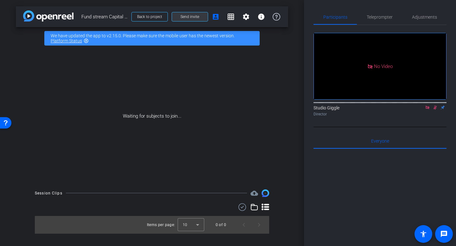
click at [192, 18] on span "Send invite" at bounding box center [189, 16] width 19 height 5
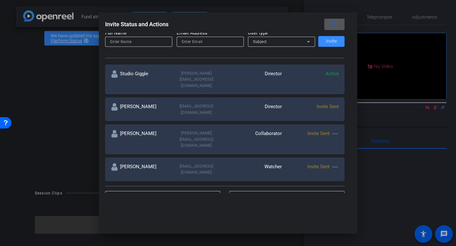
scroll to position [90, 0]
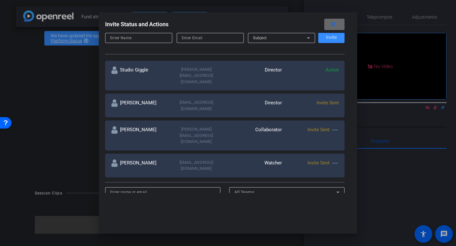
drag, startPoint x: 331, startPoint y: 22, endPoint x: 176, endPoint y: 42, distance: 156.7
click at [331, 22] on mat-icon "close" at bounding box center [333, 25] width 8 height 8
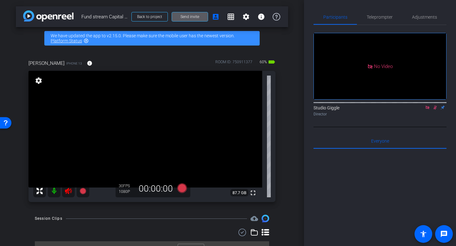
drag, startPoint x: 433, startPoint y: 115, endPoint x: 429, endPoint y: 117, distance: 5.4
click at [433, 110] on icon at bounding box center [434, 107] width 5 height 4
drag, startPoint x: 69, startPoint y: 192, endPoint x: 104, endPoint y: 184, distance: 36.5
click at [69, 192] on icon at bounding box center [69, 191] width 8 height 8
click at [428, 109] on icon at bounding box center [426, 107] width 3 height 3
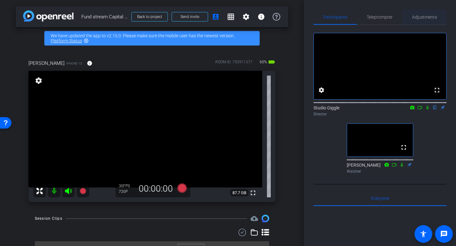
click at [430, 16] on span "Adjustments" at bounding box center [424, 17] width 25 height 4
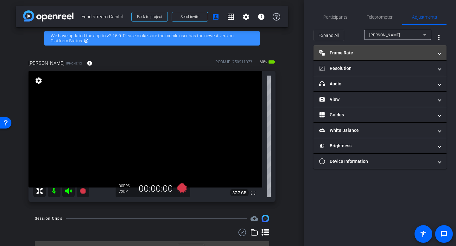
click at [387, 54] on mat-panel-title "Frame Rate Frame Rate" at bounding box center [376, 53] width 114 height 7
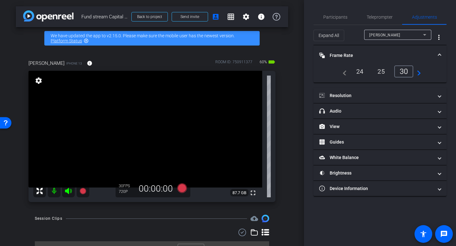
click at [386, 70] on div "25" at bounding box center [381, 71] width 17 height 11
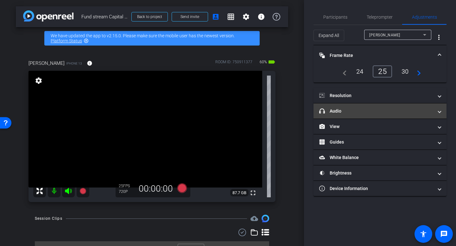
click at [381, 114] on mat-panel-title "headphone icon Audio" at bounding box center [376, 111] width 114 height 7
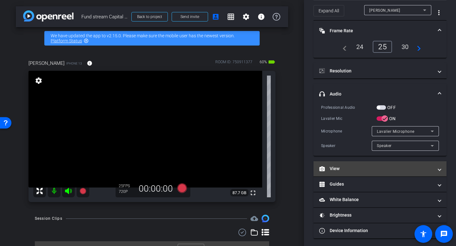
click at [368, 168] on mat-panel-title "View" at bounding box center [376, 169] width 114 height 7
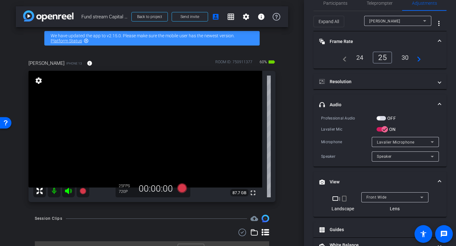
scroll to position [0, 0]
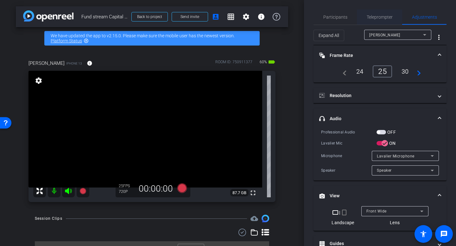
click at [378, 18] on span "Teleprompter" at bounding box center [380, 17] width 26 height 4
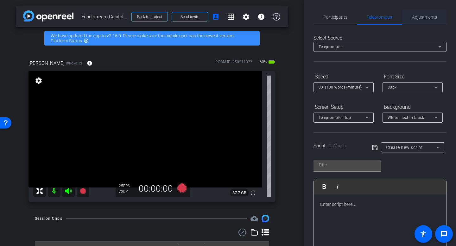
click at [423, 15] on span "Adjustments" at bounding box center [424, 17] width 25 height 4
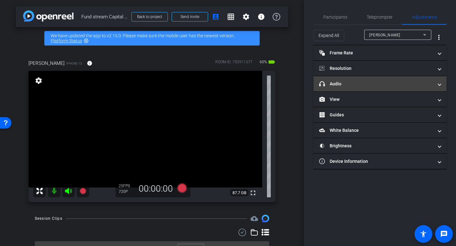
click at [382, 84] on mat-panel-title "headphone icon Audio" at bounding box center [376, 84] width 114 height 7
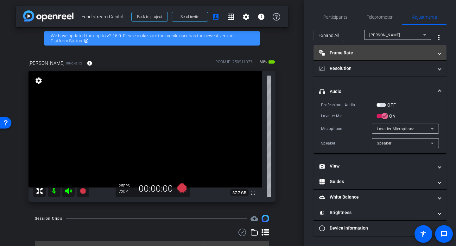
drag, startPoint x: 420, startPoint y: 68, endPoint x: 419, endPoint y: 60, distance: 8.3
click at [420, 68] on mat-panel-title "Resolution" at bounding box center [376, 68] width 114 height 7
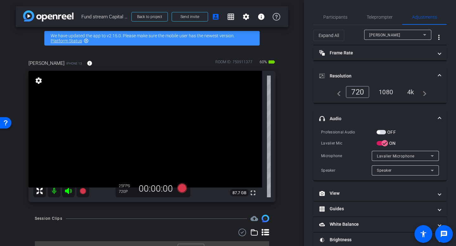
click at [408, 93] on div "4k" at bounding box center [410, 92] width 16 height 11
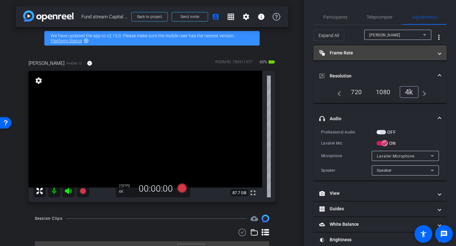
click at [414, 53] on mat-panel-title "Frame Rate Frame Rate" at bounding box center [376, 53] width 114 height 7
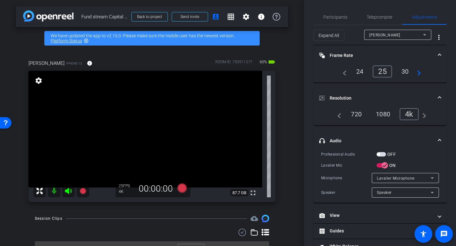
click at [435, 179] on icon at bounding box center [432, 178] width 8 height 8
click at [435, 179] on div at bounding box center [228, 123] width 456 height 246
click at [342, 15] on span "Participants" at bounding box center [335, 17] width 24 height 4
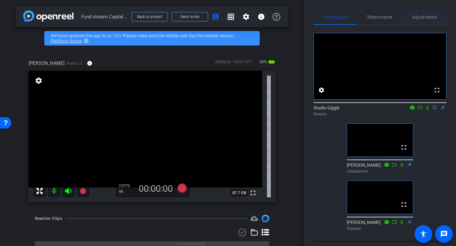
click at [427, 16] on span "Adjustments" at bounding box center [424, 17] width 25 height 4
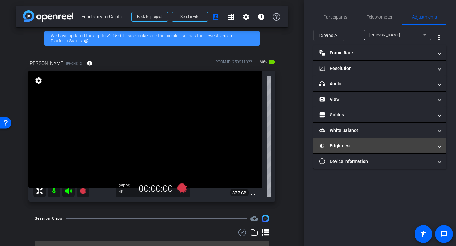
click at [393, 142] on mat-expansion-panel-header "Brightness" at bounding box center [379, 145] width 133 height 15
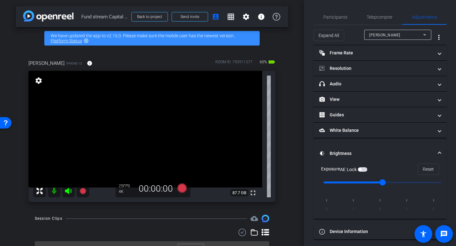
click at [401, 182] on input "range" at bounding box center [382, 183] width 131 height 14
click at [381, 182] on input "range" at bounding box center [382, 183] width 131 height 14
click at [379, 184] on input "range" at bounding box center [382, 183] width 131 height 14
click at [356, 184] on input "range" at bounding box center [382, 183] width 131 height 14
click at [380, 183] on input "range" at bounding box center [382, 183] width 131 height 14
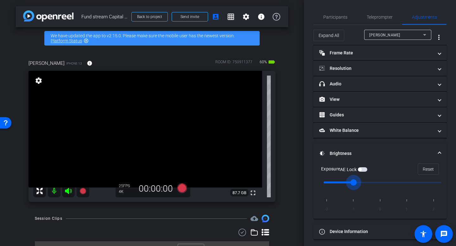
click at [354, 183] on input "range" at bounding box center [382, 183] width 131 height 14
click at [381, 182] on input "range" at bounding box center [382, 183] width 131 height 14
click at [357, 184] on input "range" at bounding box center [382, 183] width 131 height 14
click at [381, 183] on input "range" at bounding box center [382, 183] width 131 height 14
click at [378, 185] on input "range" at bounding box center [382, 183] width 131 height 14
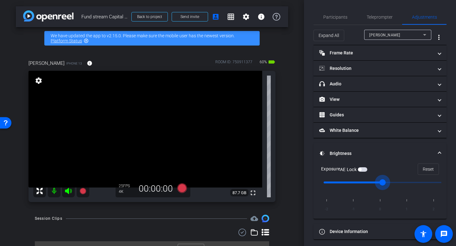
drag, startPoint x: 381, startPoint y: 183, endPoint x: 377, endPoint y: 184, distance: 4.8
click at [377, 184] on input "range" at bounding box center [382, 183] width 131 height 14
click at [353, 182] on input "range" at bounding box center [382, 183] width 131 height 14
click at [379, 183] on input "range" at bounding box center [382, 183] width 131 height 14
click at [353, 183] on input "range" at bounding box center [382, 183] width 131 height 14
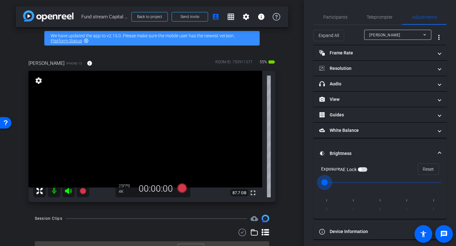
drag, startPoint x: 353, startPoint y: 183, endPoint x: 299, endPoint y: 180, distance: 53.9
click at [317, 180] on input "range" at bounding box center [382, 183] width 131 height 14
click at [352, 184] on input "range" at bounding box center [382, 183] width 131 height 14
click at [368, 183] on input "range" at bounding box center [382, 183] width 131 height 14
click at [353, 182] on input "range" at bounding box center [382, 183] width 131 height 14
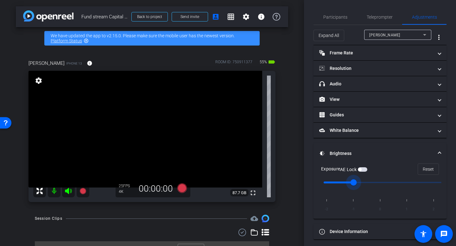
type input "0"
click at [374, 182] on input "range" at bounding box center [382, 183] width 131 height 14
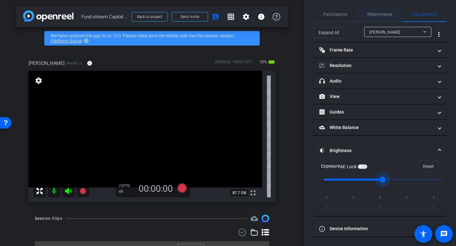
click at [371, 14] on span "Teleprompter" at bounding box center [380, 14] width 26 height 4
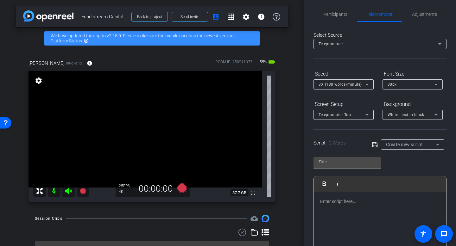
click at [425, 142] on div "Create new script" at bounding box center [411, 145] width 50 height 8
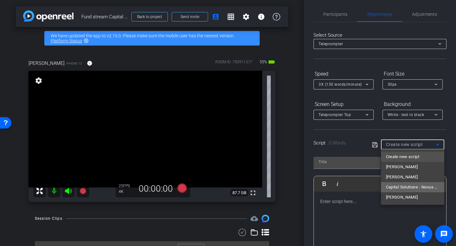
click at [421, 190] on span "Capital Solutions - Novus Food - Molly Moore" at bounding box center [412, 188] width 53 height 8
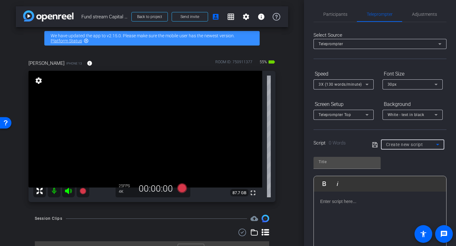
type input "Capital Solutions - Novus Food - Molly Moore"
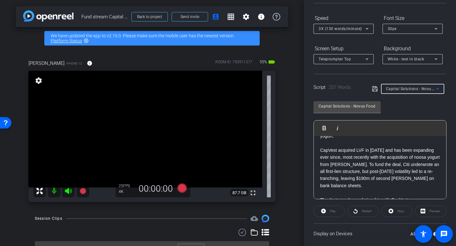
scroll to position [100, 0]
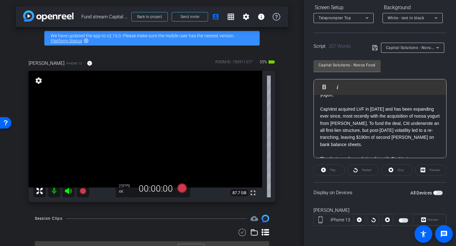
click at [401, 219] on span "button" at bounding box center [400, 220] width 3 height 3
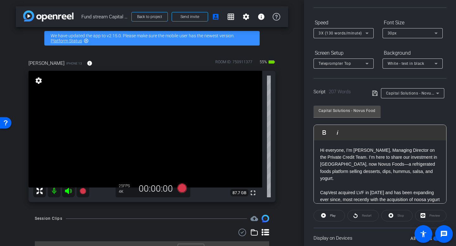
scroll to position [0, 0]
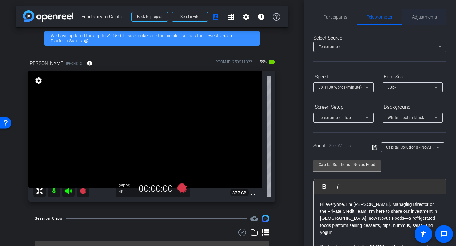
click at [424, 16] on span "Adjustments" at bounding box center [424, 17] width 25 height 4
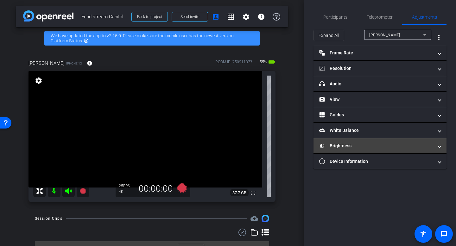
click at [380, 144] on mat-panel-title "Brightness" at bounding box center [376, 146] width 114 height 7
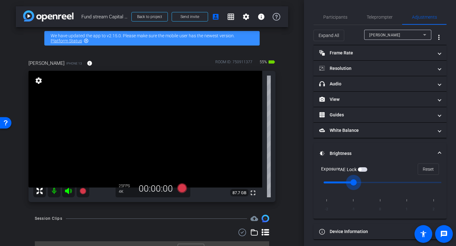
click at [358, 185] on input "range" at bounding box center [382, 183] width 131 height 14
click at [364, 182] on input "range" at bounding box center [382, 183] width 131 height 14
drag, startPoint x: 355, startPoint y: 183, endPoint x: 371, endPoint y: 183, distance: 16.2
click at [371, 183] on input "range" at bounding box center [382, 183] width 131 height 14
type input "-1"
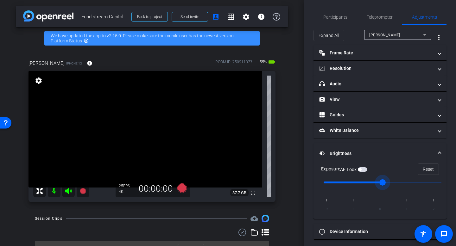
click at [356, 184] on input "range" at bounding box center [382, 183] width 131 height 14
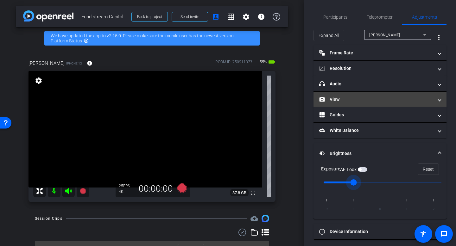
scroll to position [3, 0]
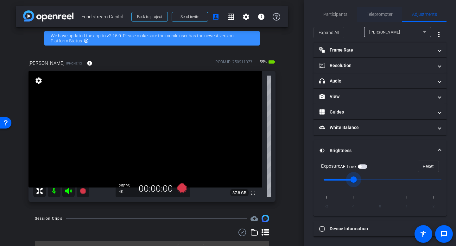
click at [385, 17] on span "Teleprompter" at bounding box center [380, 14] width 26 height 15
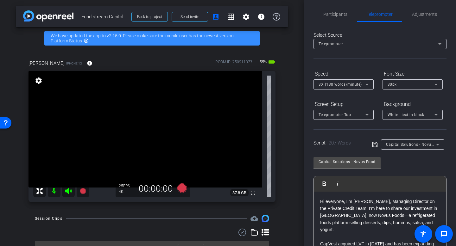
click at [320, 202] on p "Hi everyone, I’m Molly Moore, Managing Director on the Private Credit Team. I’m…" at bounding box center [380, 215] width 120 height 35
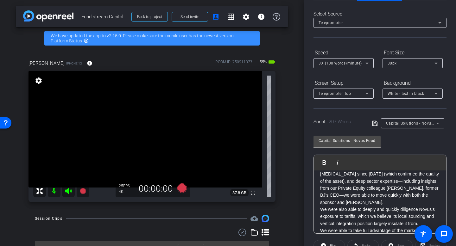
scroll to position [125, 0]
click at [352, 197] on p "Thanks to our long relationship with CapVest, close monitoring since 2021 (whic…" at bounding box center [380, 186] width 120 height 42
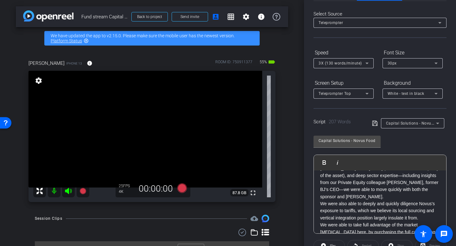
scroll to position [17, 0]
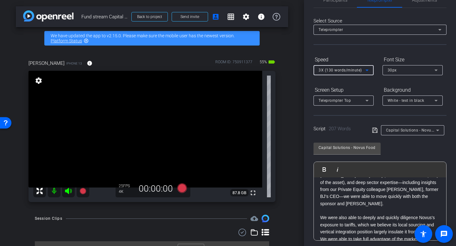
click at [343, 70] on span "3X (130 words/minute)" at bounding box center [339, 70] width 43 height 4
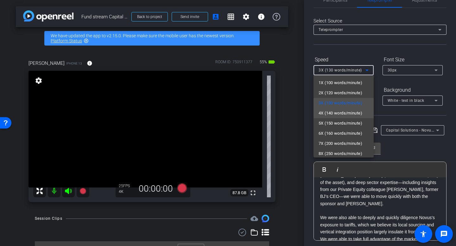
click at [346, 114] on span "4X (140 words/minute)" at bounding box center [340, 114] width 44 height 8
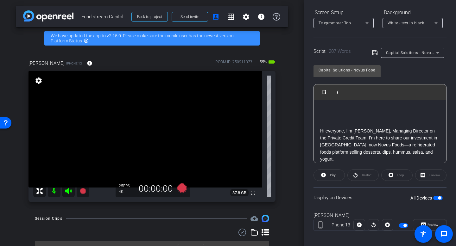
scroll to position [100, 0]
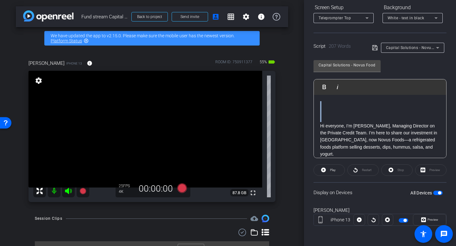
drag, startPoint x: 320, startPoint y: 126, endPoint x: 312, endPoint y: 97, distance: 30.4
click at [312, 97] on div "Participants Teleprompter Adjustments settings Studio Giggle flip Director Jon …" at bounding box center [380, 123] width 152 height 246
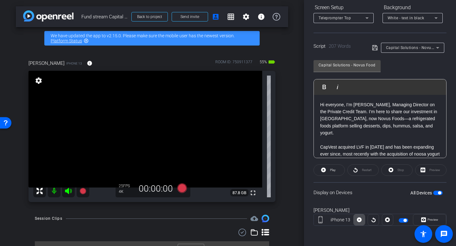
click at [359, 220] on icon at bounding box center [359, 219] width 5 height 9
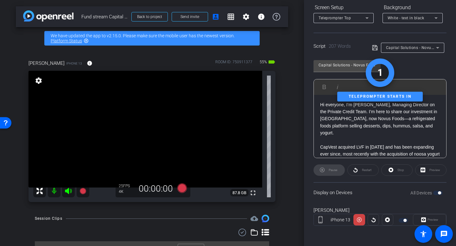
click at [431, 222] on div "Preview" at bounding box center [429, 219] width 33 height 11
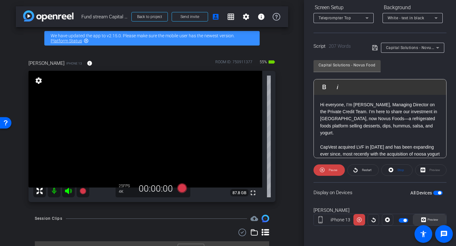
click at [425, 217] on icon at bounding box center [423, 219] width 5 height 9
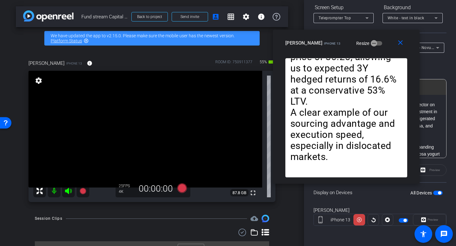
drag, startPoint x: 252, startPoint y: 65, endPoint x: 370, endPoint y: 48, distance: 119.2
click at [370, 48] on div "close Molly iPhone 13 Resize" at bounding box center [346, 44] width 147 height 28
click at [402, 43] on mat-icon "close" at bounding box center [400, 43] width 8 height 8
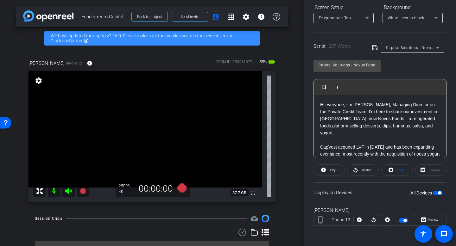
scroll to position [148, 0]
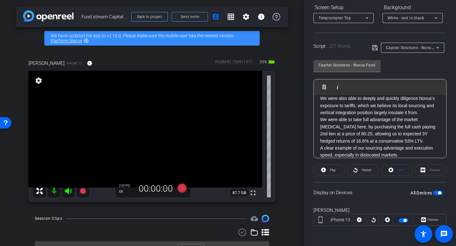
click at [407, 149] on p "A clear example of our sourcing advantage and execution speed, especially in di…" at bounding box center [380, 152] width 120 height 14
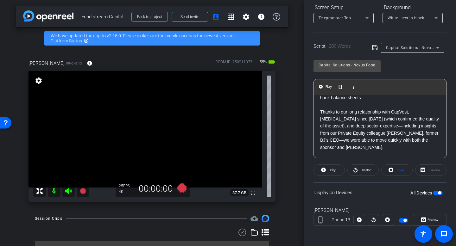
scroll to position [87, 0]
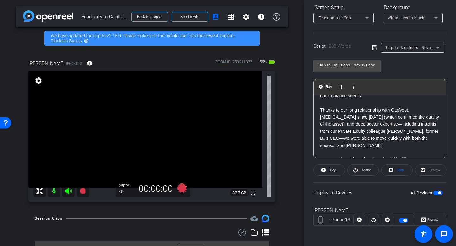
click at [321, 107] on p "Thanks to our long relationship with CapVest, close monitoring since 2021 (whic…" at bounding box center [380, 128] width 120 height 42
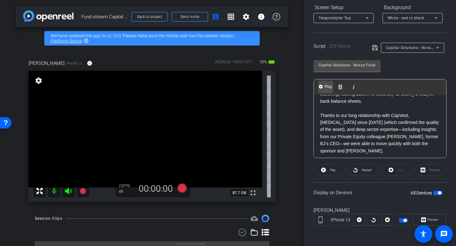
click at [327, 88] on span "Play" at bounding box center [328, 86] width 10 height 5
drag, startPoint x: 428, startPoint y: 216, endPoint x: 423, endPoint y: 210, distance: 8.1
click at [428, 216] on span "Preview" at bounding box center [432, 220] width 12 height 9
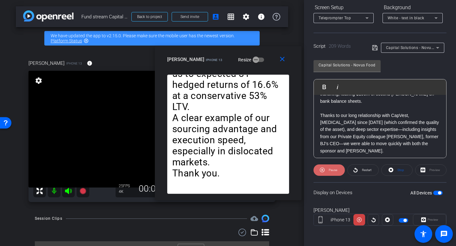
click at [328, 171] on span "Pause" at bounding box center [332, 170] width 10 height 9
click at [327, 171] on span at bounding box center [329, 170] width 31 height 15
click at [327, 171] on span "Pause" at bounding box center [332, 170] width 10 height 9
click at [279, 60] on mat-icon "close" at bounding box center [282, 59] width 8 height 8
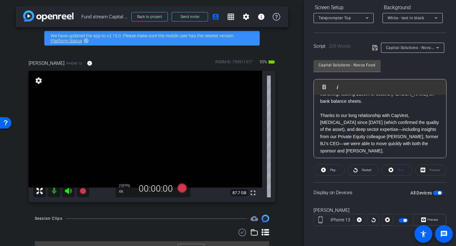
click at [348, 129] on p "Thanks to our long relationship with CapVest, close monitoring since 2021 (whic…" at bounding box center [380, 133] width 120 height 42
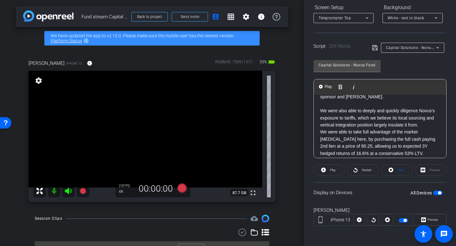
scroll to position [155, 0]
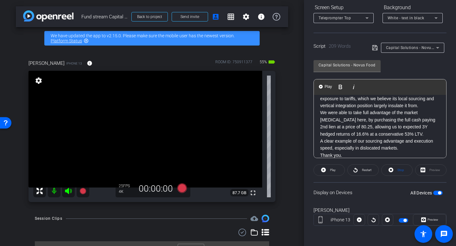
click at [348, 152] on p "Thank you." at bounding box center [380, 155] width 120 height 7
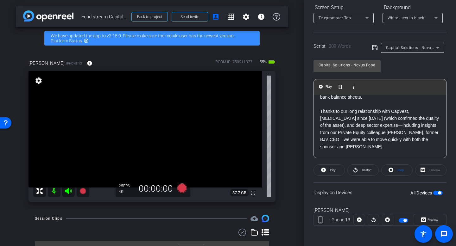
scroll to position [85, 0]
click at [391, 119] on p "Thanks to our long relationship with CapVest, close monitoring since 2021 (whic…" at bounding box center [380, 129] width 120 height 42
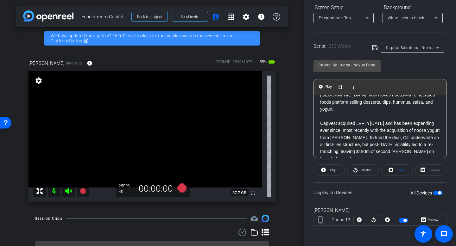
scroll to position [23, 0]
click at [370, 129] on p "CapVest acquired LVF in 2021 and has been expanding ever since, most recently w…" at bounding box center [380, 141] width 120 height 42
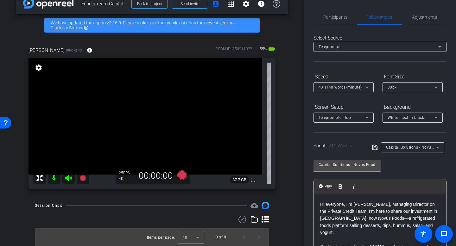
scroll to position [20, 0]
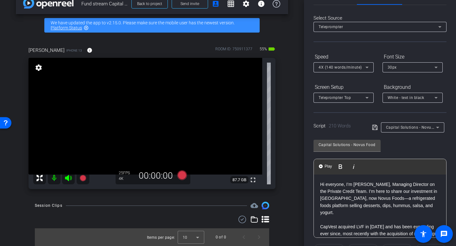
drag, startPoint x: 318, startPoint y: 185, endPoint x: 343, endPoint y: 189, distance: 25.0
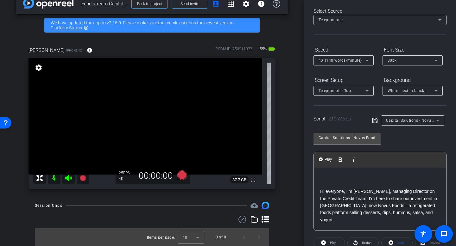
scroll to position [34, 0]
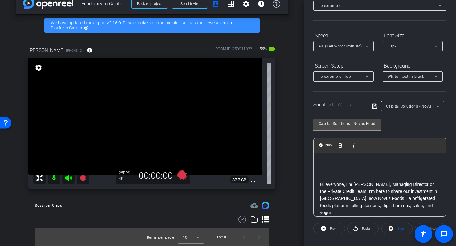
click at [307, 158] on div "Participants Teleprompter Adjustments settings Studio Giggle flip Director Jon …" at bounding box center [380, 123] width 152 height 246
click at [181, 177] on icon at bounding box center [181, 175] width 9 height 9
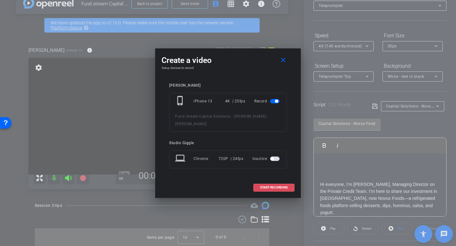
drag, startPoint x: 274, startPoint y: 183, endPoint x: 367, endPoint y: 46, distance: 166.0
click at [274, 186] on span "START RECORDING" at bounding box center [274, 187] width 28 height 3
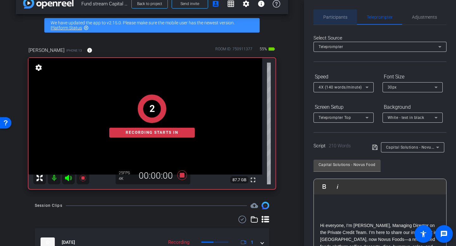
click at [334, 16] on span "Participants" at bounding box center [335, 17] width 24 height 4
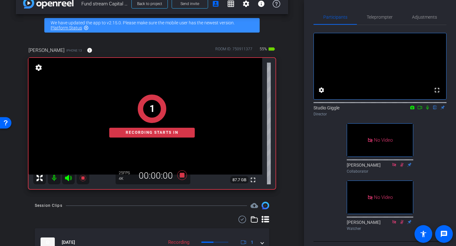
click at [428, 110] on icon at bounding box center [427, 108] width 3 height 4
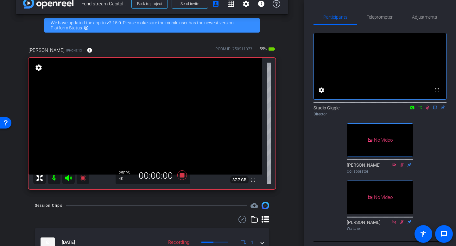
click at [421, 110] on icon at bounding box center [419, 107] width 5 height 4
click at [387, 16] on span "Teleprompter" at bounding box center [380, 17] width 26 height 4
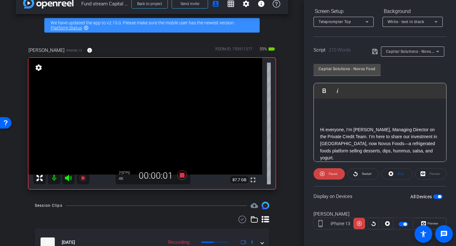
scroll to position [100, 0]
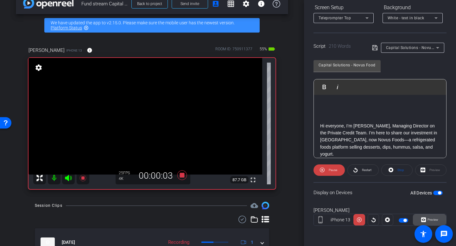
click at [433, 220] on span "Preview" at bounding box center [432, 219] width 11 height 3
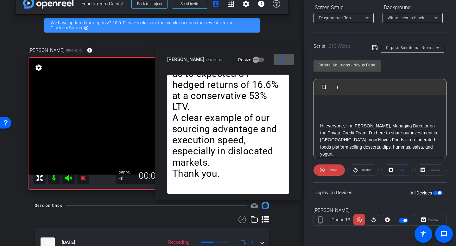
click at [283, 59] on mat-icon "close" at bounding box center [282, 59] width 8 height 8
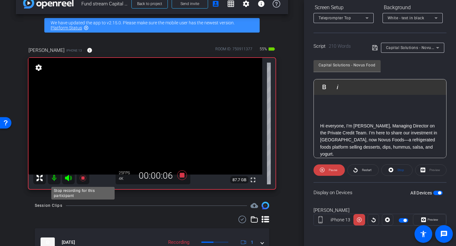
click at [81, 179] on icon at bounding box center [83, 178] width 8 height 8
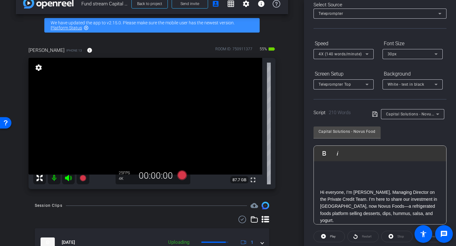
scroll to position [0, 0]
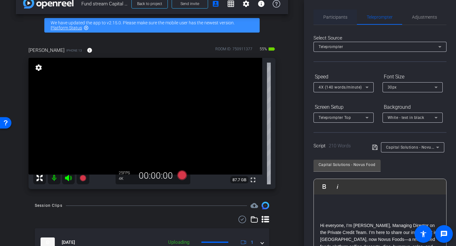
click at [333, 17] on span "Participants" at bounding box center [335, 17] width 24 height 4
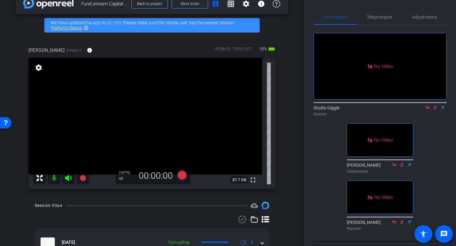
click at [434, 106] on icon at bounding box center [434, 108] width 3 height 4
click at [369, 19] on span "Teleprompter" at bounding box center [380, 17] width 26 height 4
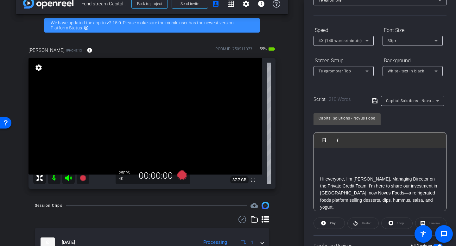
scroll to position [100, 0]
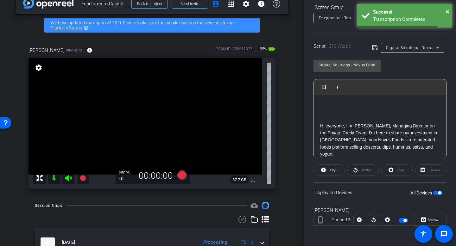
click at [361, 169] on div "Restart" at bounding box center [362, 170] width 31 height 11
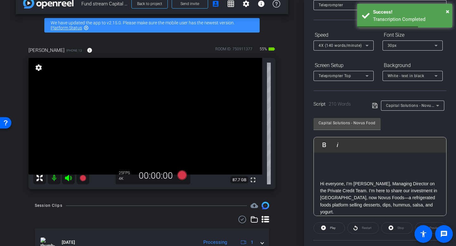
scroll to position [29, 0]
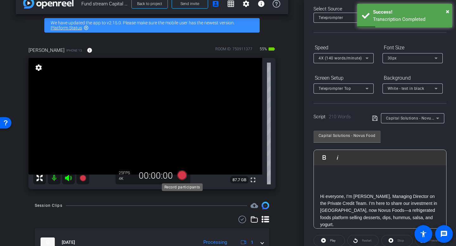
click at [181, 174] on icon at bounding box center [181, 175] width 9 height 9
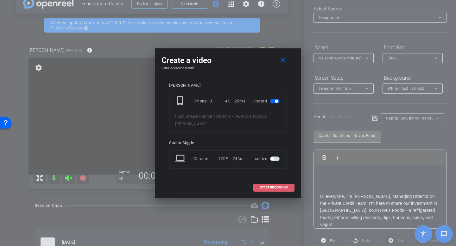
click at [275, 186] on span "START RECORDING" at bounding box center [274, 187] width 28 height 3
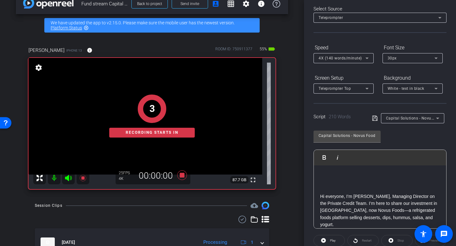
scroll to position [0, 0]
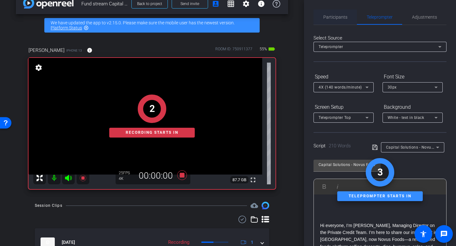
click at [331, 21] on span "Participants" at bounding box center [335, 16] width 24 height 15
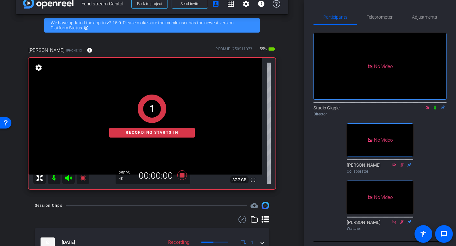
click at [435, 105] on icon at bounding box center [434, 107] width 5 height 4
click at [387, 17] on span "Teleprompter" at bounding box center [380, 17] width 26 height 4
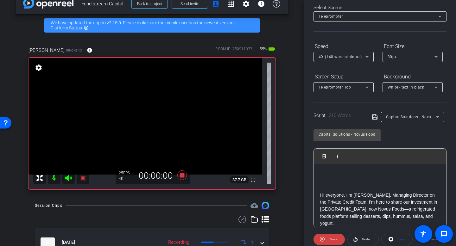
scroll to position [100, 0]
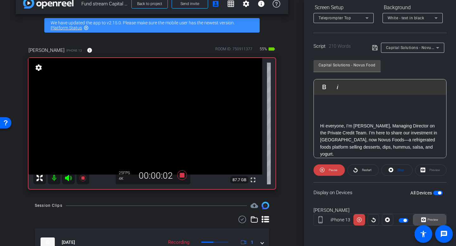
click at [428, 218] on span "Preview" at bounding box center [432, 219] width 11 height 3
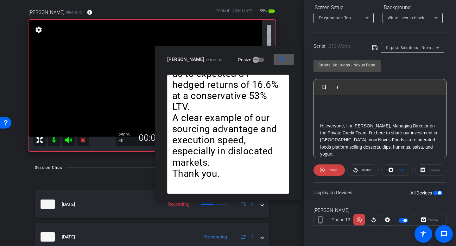
scroll to position [78, 0]
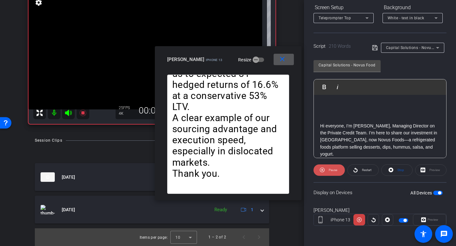
click at [336, 173] on span "Pause" at bounding box center [332, 170] width 10 height 9
click at [328, 171] on span at bounding box center [329, 170] width 31 height 15
click at [326, 172] on span at bounding box center [328, 170] width 31 height 15
click at [329, 171] on span "Play" at bounding box center [331, 170] width 7 height 9
click at [328, 171] on span "Pause" at bounding box center [332, 170] width 10 height 9
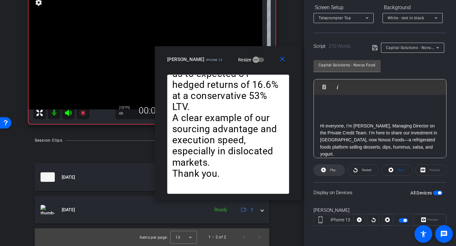
click at [328, 171] on span at bounding box center [329, 170] width 31 height 15
click at [285, 60] on mat-icon "close" at bounding box center [282, 59] width 8 height 8
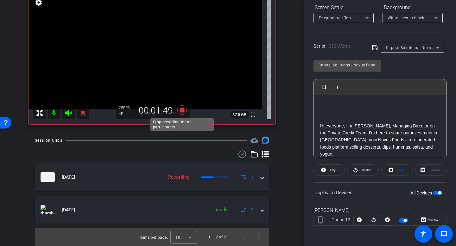
click at [181, 109] on icon at bounding box center [181, 109] width 9 height 9
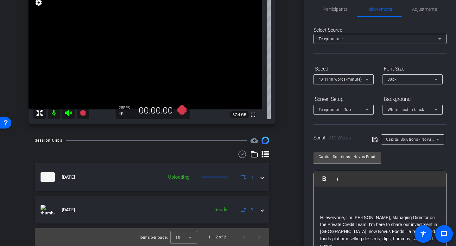
scroll to position [0, 0]
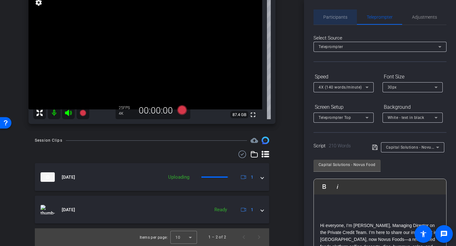
click at [333, 13] on span "Participants" at bounding box center [335, 16] width 24 height 15
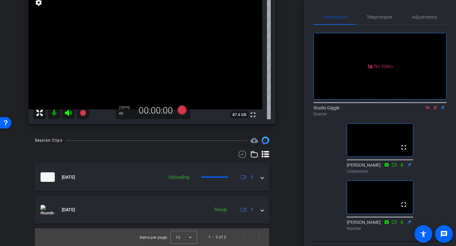
drag, startPoint x: 434, startPoint y: 90, endPoint x: 430, endPoint y: 90, distance: 3.5
click at [434, 105] on icon at bounding box center [434, 107] width 5 height 4
click at [426, 105] on icon at bounding box center [427, 107] width 5 height 4
click at [387, 18] on span "Teleprompter" at bounding box center [380, 17] width 26 height 4
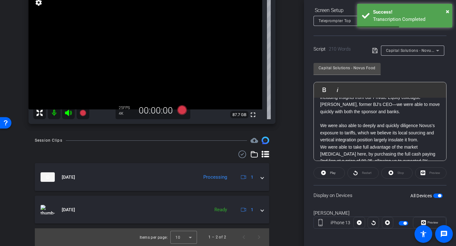
scroll to position [145, 0]
click at [420, 131] on p "We were also able to deeply and quickly diligence Novus's exposure to tariffs, …" at bounding box center [380, 132] width 120 height 21
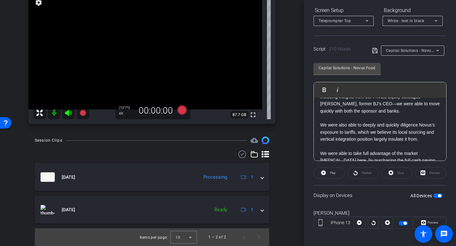
click at [359, 126] on p "We were also able to deeply and quickly diligence Novus's exposure to tariffs, …" at bounding box center [380, 132] width 120 height 21
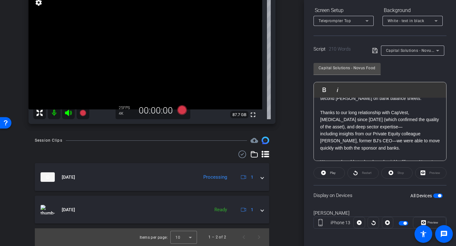
scroll to position [109, 0]
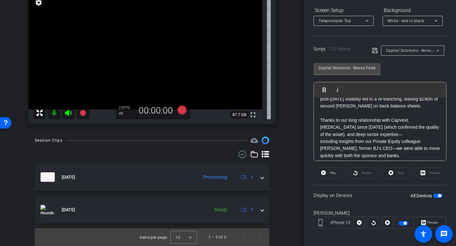
click at [396, 129] on p "Thanks to our long relationship with CapVest, [MEDICAL_DATA] since [DATE] (whic…" at bounding box center [380, 127] width 120 height 21
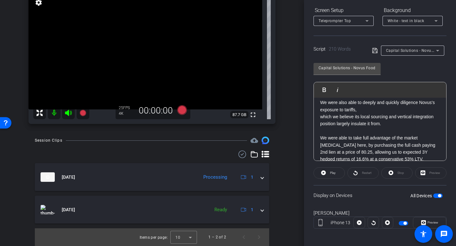
scroll to position [190, 0]
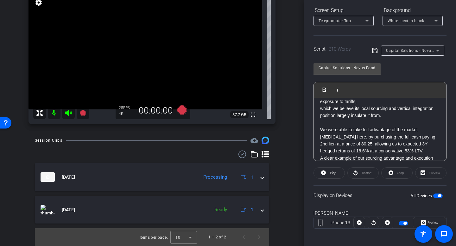
click at [418, 143] on p "We were able to take full advantage of the market [MEDICAL_DATA] here, by purch…" at bounding box center [380, 140] width 120 height 28
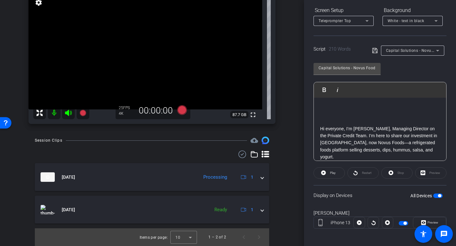
scroll to position [0, 0]
click at [361, 134] on p "Hi everyone, I’m Molly Moore, Managing Director on the Private Credit Team. I’m…" at bounding box center [380, 142] width 120 height 35
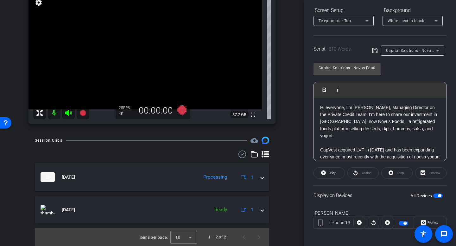
scroll to position [22, 0]
drag, startPoint x: 394, startPoint y: 122, endPoint x: 404, endPoint y: 123, distance: 9.3
click at [394, 122] on p "Hi everyone, I’m Molly Moore, Managing Director on the Private Credit Team. I’m…" at bounding box center [380, 120] width 120 height 35
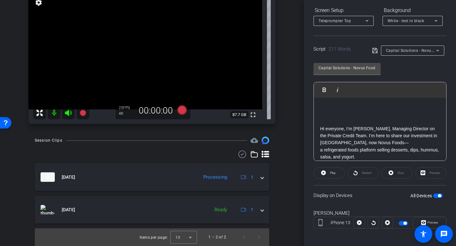
click at [343, 106] on p at bounding box center [380, 107] width 120 height 7
click at [324, 104] on div "Hi everyone, I’m [PERSON_NAME], Managing Director on the Private Credit Team. I…" at bounding box center [380, 239] width 132 height 282
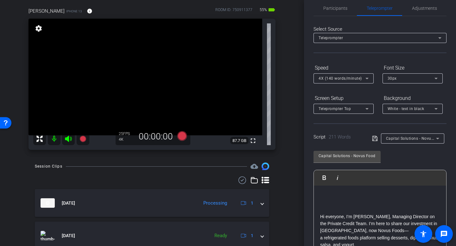
scroll to position [52, 0]
click at [185, 137] on icon at bounding box center [181, 136] width 9 height 9
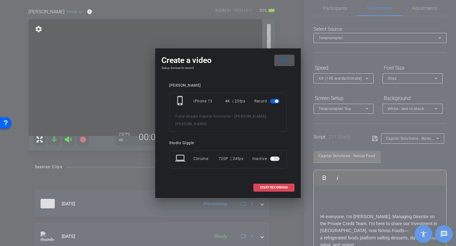
click at [279, 180] on span at bounding box center [274, 187] width 41 height 15
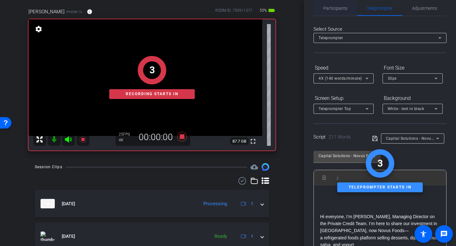
click at [342, 12] on span "Participants" at bounding box center [335, 8] width 24 height 15
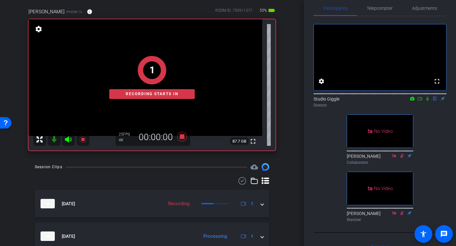
click at [185, 139] on div "1 Recording starts in" at bounding box center [151, 77] width 247 height 147
click at [182, 138] on icon at bounding box center [181, 136] width 9 height 9
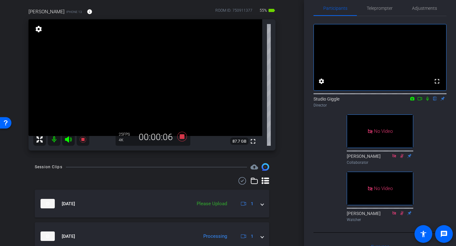
click at [180, 137] on icon at bounding box center [181, 136] width 9 height 9
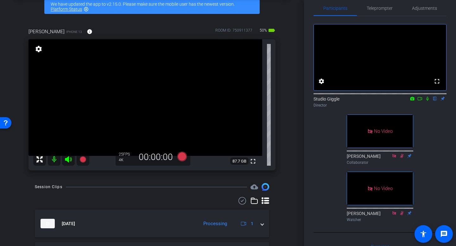
scroll to position [32, 0]
click at [183, 154] on icon at bounding box center [181, 156] width 9 height 9
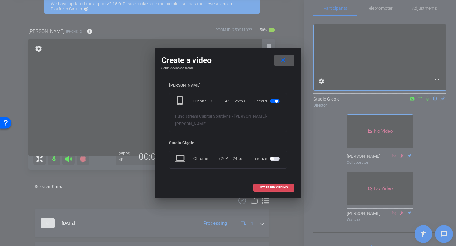
click at [274, 186] on span "START RECORDING" at bounding box center [274, 187] width 28 height 3
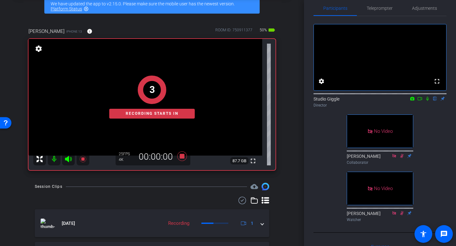
click at [426, 101] on icon at bounding box center [427, 99] width 5 height 4
drag, startPoint x: 419, startPoint y: 108, endPoint x: 417, endPoint y: 104, distance: 4.4
click at [419, 101] on icon at bounding box center [419, 99] width 5 height 4
click at [388, 9] on span "Teleprompter" at bounding box center [380, 8] width 26 height 4
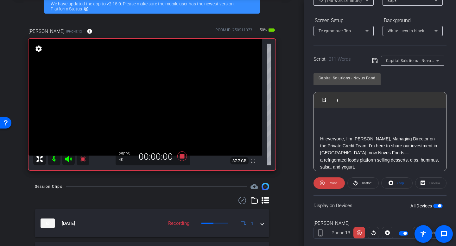
scroll to position [100, 0]
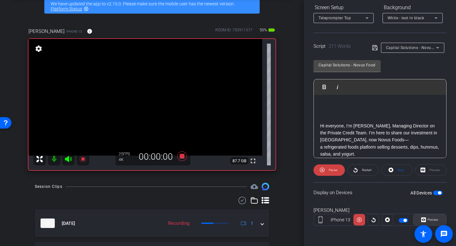
click at [432, 217] on span "Preview" at bounding box center [432, 220] width 12 height 9
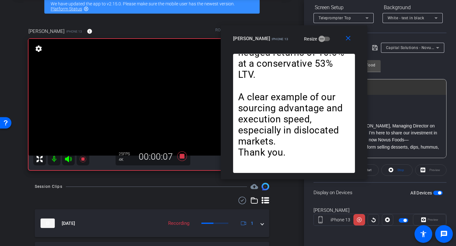
drag, startPoint x: 249, startPoint y: 56, endPoint x: 315, endPoint y: 35, distance: 69.1
click at [315, 35] on div "Molly iPhone 13 Resize" at bounding box center [296, 38] width 127 height 11
click at [391, 125] on p "Hi everyone, I’m [PERSON_NAME], Managing Director on the Private Credit Team. I…" at bounding box center [380, 133] width 120 height 21
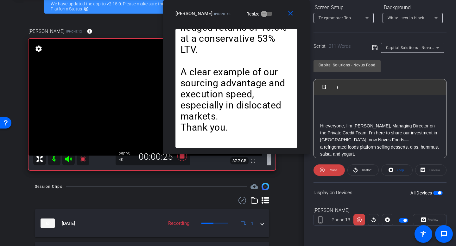
drag, startPoint x: 334, startPoint y: 46, endPoint x: 275, endPoint y: 19, distance: 65.6
click at [274, 18] on div "close Molly iPhone 13 Resize" at bounding box center [236, 14] width 147 height 28
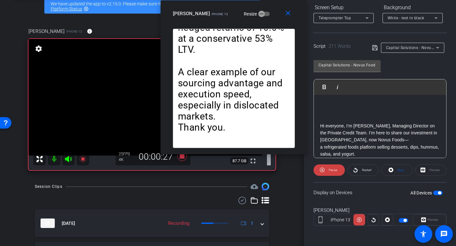
click at [392, 142] on p "Hi everyone, I’m [PERSON_NAME], Managing Director on the Private Credit Team. I…" at bounding box center [380, 133] width 120 height 21
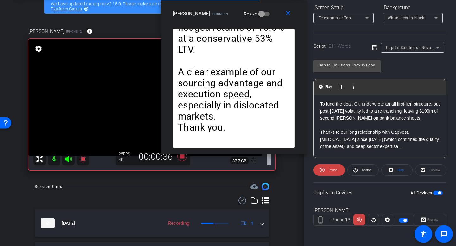
scroll to position [93, 0]
click at [370, 124] on p at bounding box center [380, 124] width 120 height 7
click at [330, 171] on span "Pause" at bounding box center [333, 169] width 9 height 3
click at [333, 172] on span "Play" at bounding box center [331, 170] width 7 height 9
click at [334, 172] on span "Pause" at bounding box center [332, 170] width 10 height 9
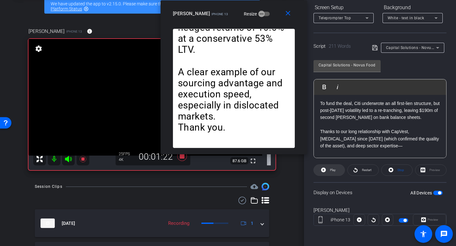
click at [334, 172] on span "Play" at bounding box center [331, 170] width 7 height 9
click at [334, 172] on span "Pause" at bounding box center [333, 169] width 9 height 3
click at [334, 172] on span "Play" at bounding box center [333, 169] width 6 height 3
click at [184, 159] on icon at bounding box center [181, 156] width 15 height 11
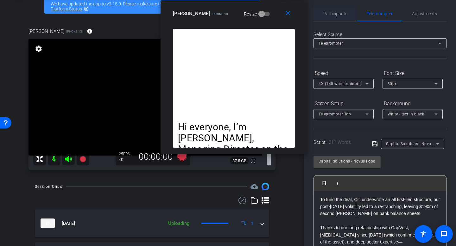
scroll to position [0, 0]
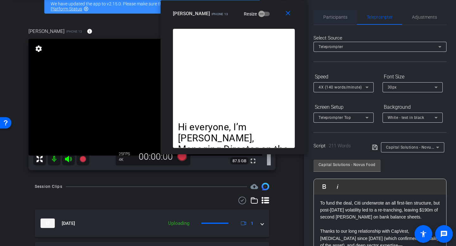
click at [335, 18] on span "Participants" at bounding box center [335, 17] width 24 height 4
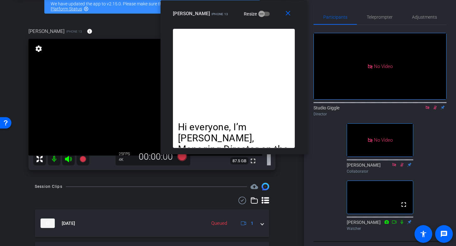
click at [434, 106] on icon at bounding box center [434, 108] width 3 height 4
click at [428, 105] on icon at bounding box center [427, 107] width 5 height 4
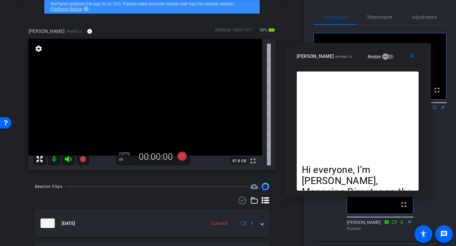
drag, startPoint x: 271, startPoint y: 16, endPoint x: 338, endPoint y: 94, distance: 102.8
click at [397, 54] on div "Molly iPhone 13 Resize" at bounding box center [360, 56] width 127 height 11
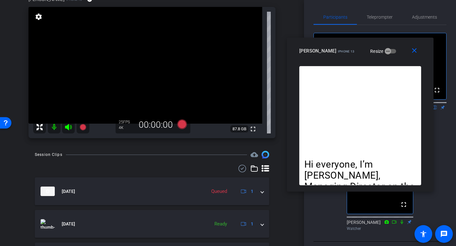
scroll to position [64, 0]
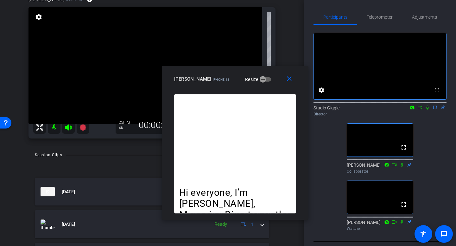
drag, startPoint x: 398, startPoint y: 47, endPoint x: 361, endPoint y: 48, distance: 37.4
click at [274, 75] on div "Molly iPhone 13 Resize" at bounding box center [237, 78] width 127 height 11
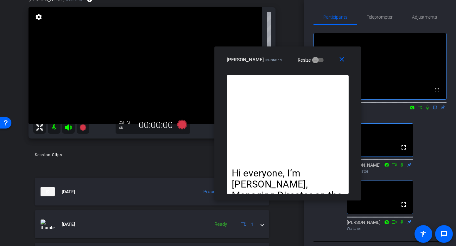
drag, startPoint x: 273, startPoint y: 74, endPoint x: 323, endPoint y: 40, distance: 60.1
click at [326, 55] on div "Molly iPhone 13 Resize" at bounding box center [290, 59] width 127 height 11
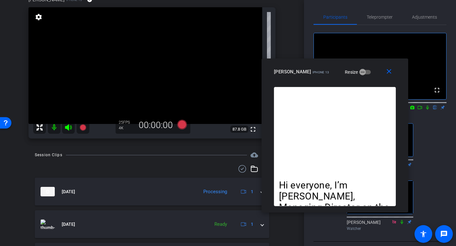
drag, startPoint x: 319, startPoint y: 57, endPoint x: 363, endPoint y: 69, distance: 45.6
click at [363, 69] on div "Molly iPhone 13 Resize" at bounding box center [337, 71] width 127 height 11
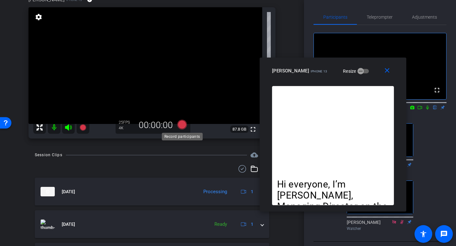
click at [181, 125] on icon at bounding box center [181, 124] width 9 height 9
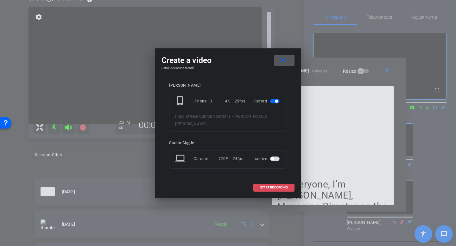
click at [263, 181] on span at bounding box center [274, 187] width 41 height 15
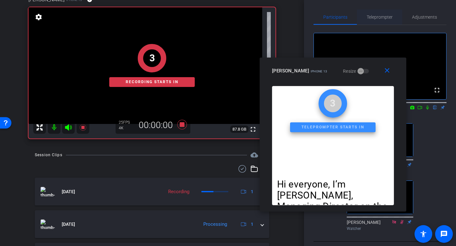
click at [387, 19] on span "Teleprompter" at bounding box center [380, 17] width 26 height 4
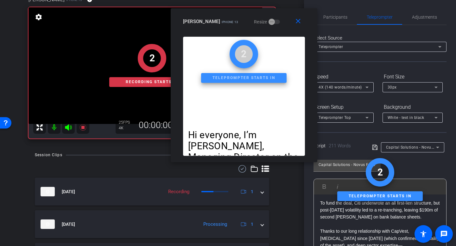
drag, startPoint x: 350, startPoint y: 68, endPoint x: 384, endPoint y: 150, distance: 88.2
click at [271, 21] on div "Molly iPhone 13 Resize" at bounding box center [246, 21] width 127 height 11
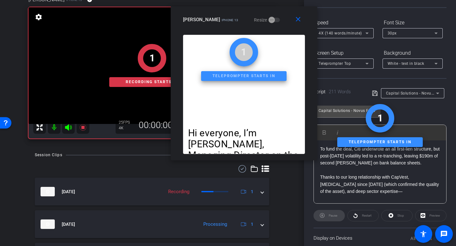
scroll to position [56, 0]
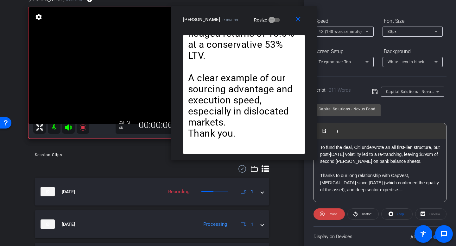
click at [424, 169] on p at bounding box center [380, 168] width 120 height 7
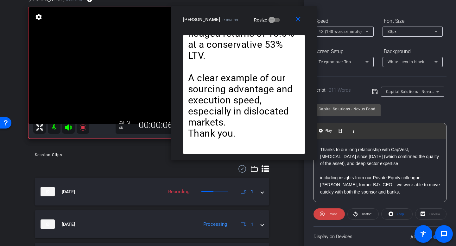
scroll to position [132, 0]
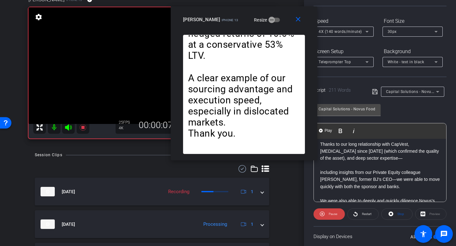
click at [407, 173] on p "including insights from our Private Equity colleague [PERSON_NAME], former BJ’s…" at bounding box center [380, 179] width 120 height 21
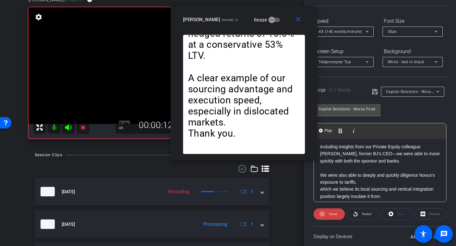
scroll to position [158, 0]
click at [372, 167] on p at bounding box center [380, 167] width 120 height 7
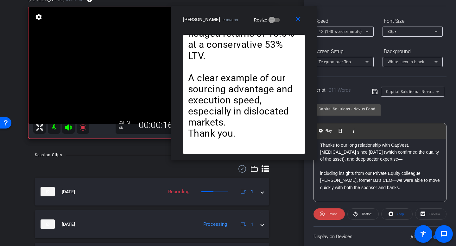
scroll to position [130, 0]
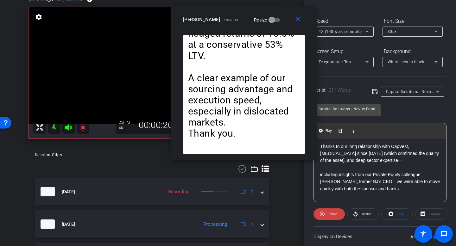
click at [418, 162] on p "Thanks to our long relationship with CapVest, [MEDICAL_DATA] since [DATE] (whic…" at bounding box center [380, 153] width 120 height 21
click at [327, 213] on span "Pause" at bounding box center [332, 214] width 10 height 9
click at [329, 215] on span "Play" at bounding box center [331, 214] width 7 height 9
click at [326, 216] on span at bounding box center [328, 214] width 31 height 15
click at [326, 215] on span at bounding box center [329, 214] width 31 height 15
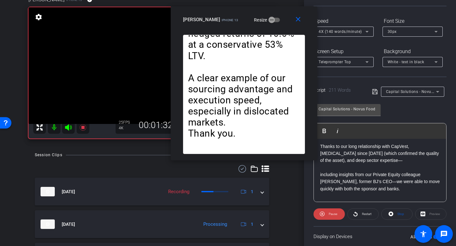
click at [326, 215] on span at bounding box center [328, 214] width 31 height 15
click at [327, 216] on span at bounding box center [329, 214] width 31 height 15
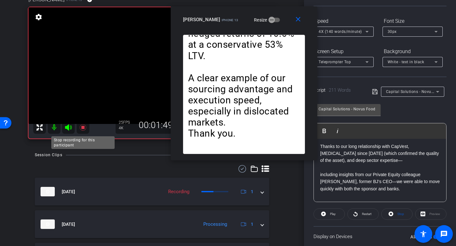
click at [84, 127] on icon at bounding box center [82, 127] width 6 height 6
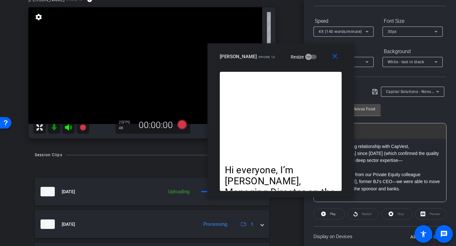
drag, startPoint x: 287, startPoint y: 21, endPoint x: 326, endPoint y: 58, distance: 53.5
click at [324, 58] on div "Molly iPhone 13 Resize" at bounding box center [283, 56] width 127 height 11
click at [336, 60] on mat-icon "close" at bounding box center [335, 57] width 8 height 8
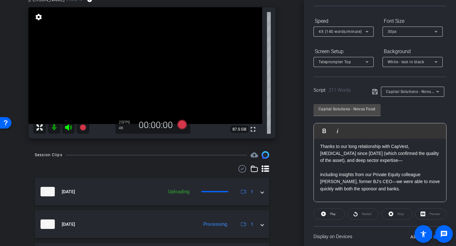
scroll to position [0, 0]
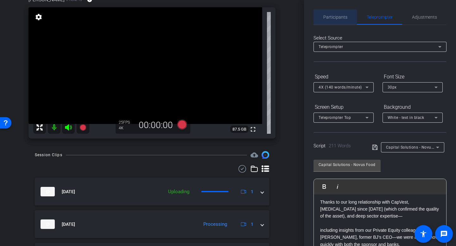
drag, startPoint x: 343, startPoint y: 17, endPoint x: 344, endPoint y: 21, distance: 4.6
click at [343, 16] on span "Participants" at bounding box center [335, 17] width 24 height 4
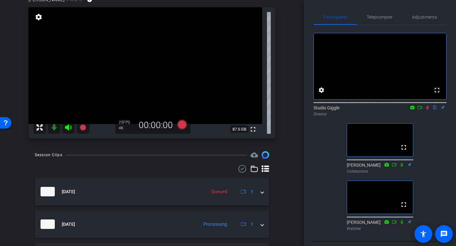
click at [426, 110] on icon at bounding box center [427, 108] width 3 height 4
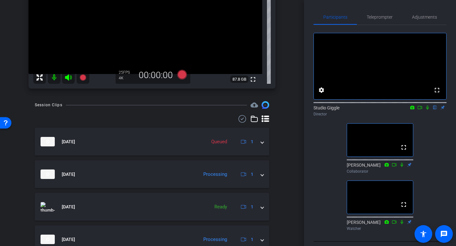
scroll to position [120, 0]
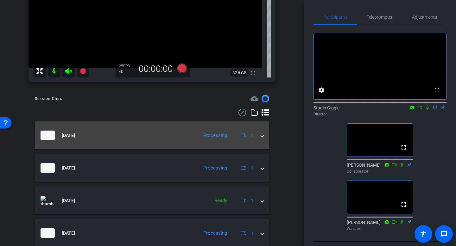
click at [264, 137] on mat-expansion-panel-header "Oct 6, 2025 Processing 1" at bounding box center [152, 136] width 234 height 28
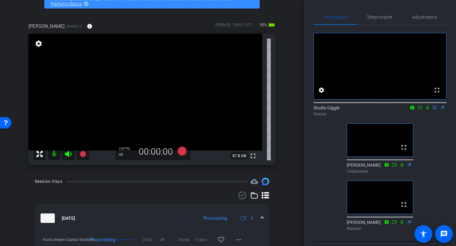
scroll to position [40, 0]
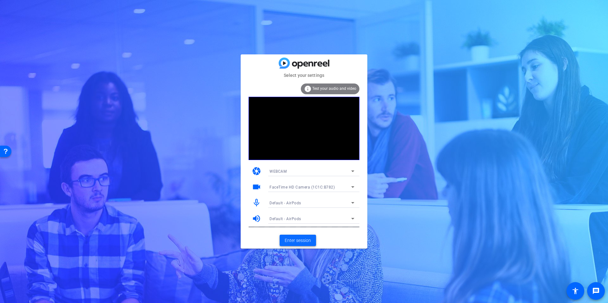
click at [299, 237] on span "Enter session" at bounding box center [298, 240] width 26 height 7
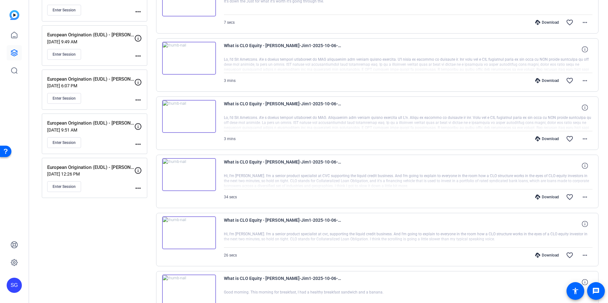
scroll to position [335, 0]
click at [587, 139] on mat-icon "more_horiz" at bounding box center [585, 140] width 8 height 8
click at [580, 169] on span "Download MP4" at bounding box center [568, 169] width 38 height 8
click at [585, 82] on mat-icon "more_horiz" at bounding box center [585, 82] width 8 height 8
click at [577, 110] on span "Download MP4" at bounding box center [568, 111] width 38 height 8
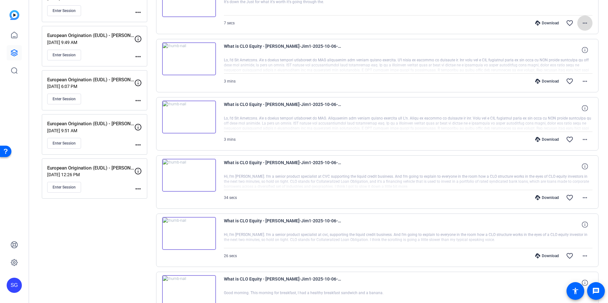
click at [587, 22] on mat-icon "more_horiz" at bounding box center [585, 23] width 8 height 8
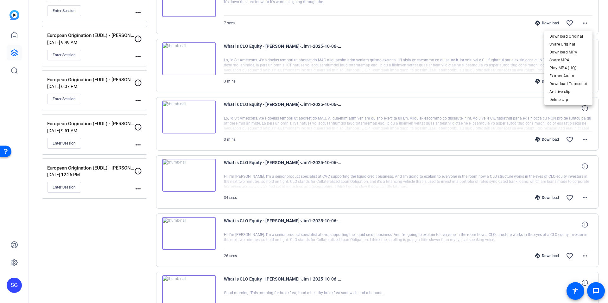
click at [604, 60] on div at bounding box center [304, 151] width 608 height 303
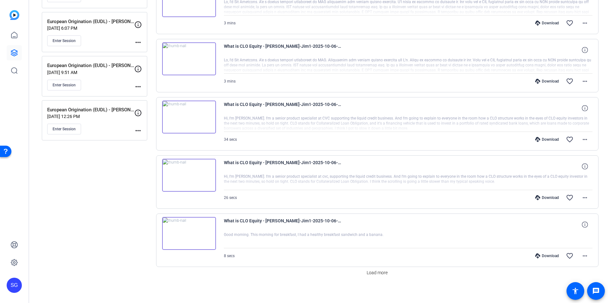
scroll to position [397, 0]
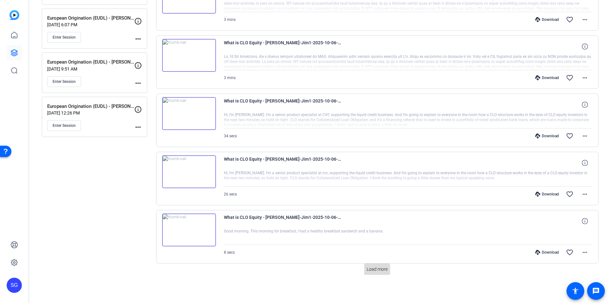
click at [386, 269] on span "Load more" at bounding box center [377, 269] width 21 height 7
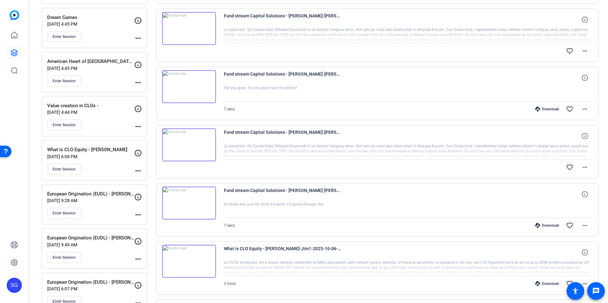
scroll to position [134, 0]
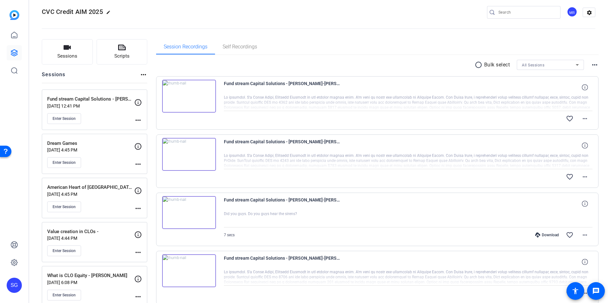
scroll to position [8, 0]
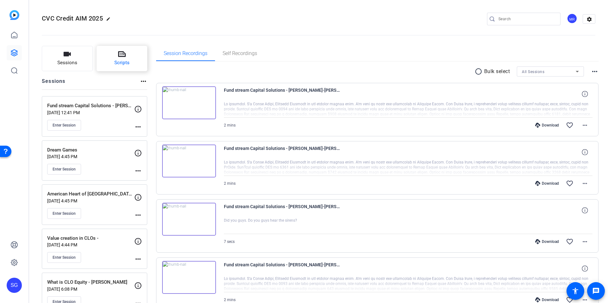
click at [134, 55] on button "Scripts" at bounding box center [122, 58] width 51 height 25
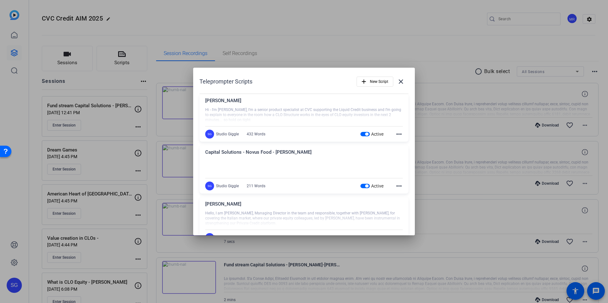
click at [292, 161] on div at bounding box center [304, 167] width 198 height 16
click at [403, 188] on div "Capital Solutions - Novus Food - [PERSON_NAME] Hi everyone, I’m [PERSON_NAME], …" at bounding box center [303, 170] width 209 height 48
click at [400, 186] on mat-icon "more_horiz" at bounding box center [399, 186] width 8 height 8
click at [400, 194] on span "Edit" at bounding box center [412, 196] width 25 height 8
drag, startPoint x: 364, startPoint y: 186, endPoint x: 364, endPoint y: 174, distance: 12.0
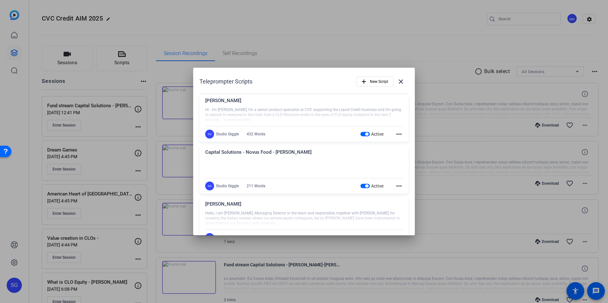
click at [365, 186] on span "button" at bounding box center [366, 186] width 3 height 3
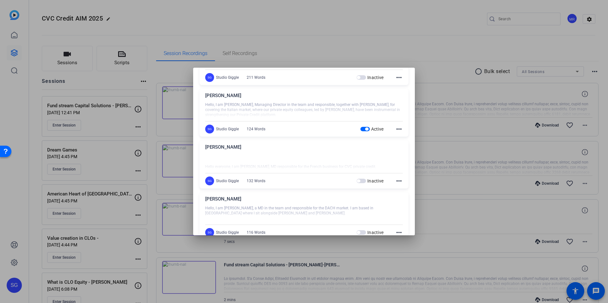
click at [367, 128] on span "button" at bounding box center [366, 129] width 3 height 3
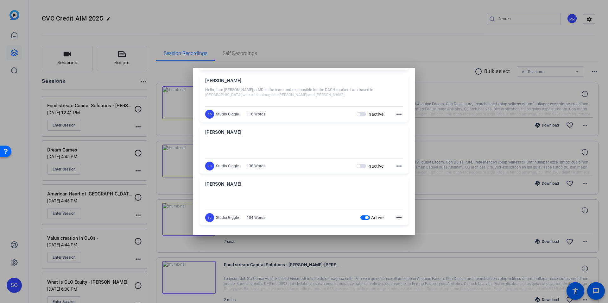
click at [367, 219] on span "button" at bounding box center [366, 217] width 3 height 3
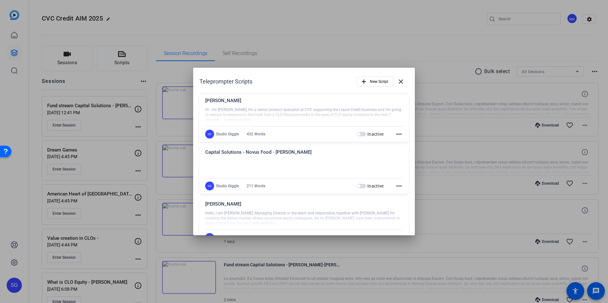
drag, startPoint x: 401, startPoint y: 81, endPoint x: 354, endPoint y: 104, distance: 52.5
click at [401, 81] on mat-icon "close" at bounding box center [401, 82] width 8 height 8
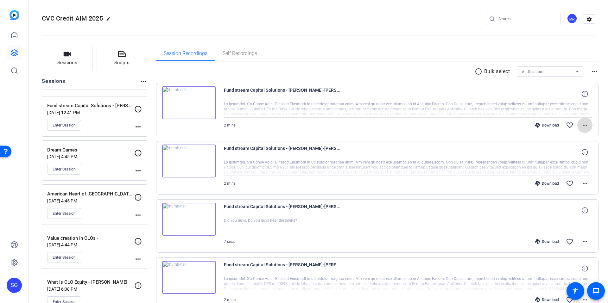
click at [585, 125] on mat-icon "more_horiz" at bounding box center [585, 126] width 8 height 8
click at [582, 156] on span "Download MP4" at bounding box center [568, 155] width 38 height 8
click at [586, 184] on mat-icon "more_horiz" at bounding box center [585, 184] width 8 height 8
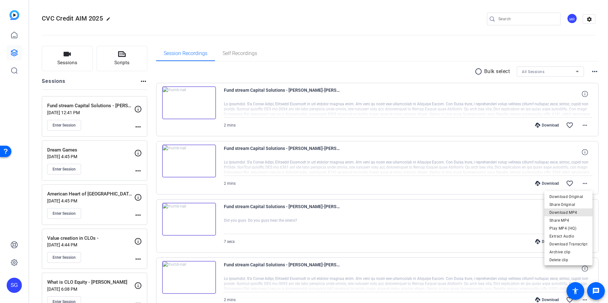
click at [573, 210] on span "Download MP4" at bounding box center [568, 213] width 38 height 8
click at [586, 244] on mat-icon "more_horiz" at bounding box center [585, 242] width 8 height 8
click at [574, 181] on span "Download MP4" at bounding box center [568, 182] width 38 height 8
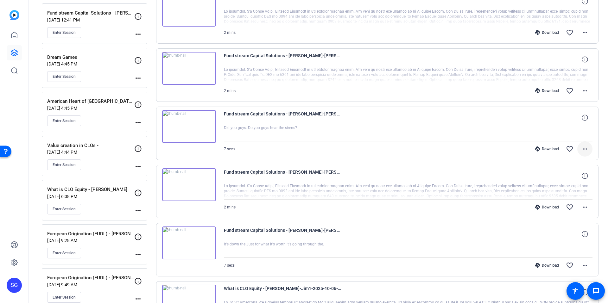
scroll to position [100, 0]
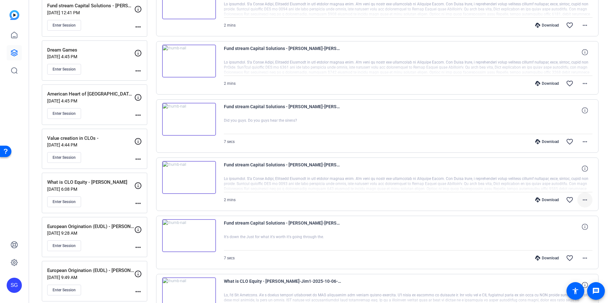
click at [589, 201] on span at bounding box center [584, 199] width 15 height 15
click at [581, 229] on span "Download MP4" at bounding box center [568, 229] width 38 height 8
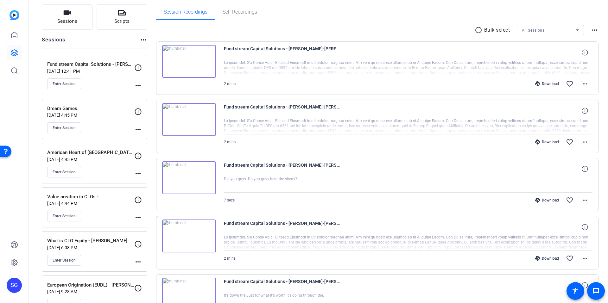
scroll to position [0, 0]
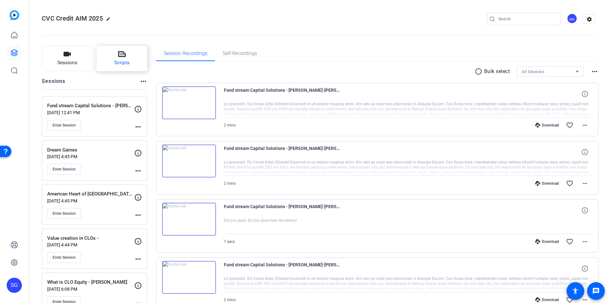
click at [126, 66] on span "Scripts" at bounding box center [121, 62] width 15 height 7
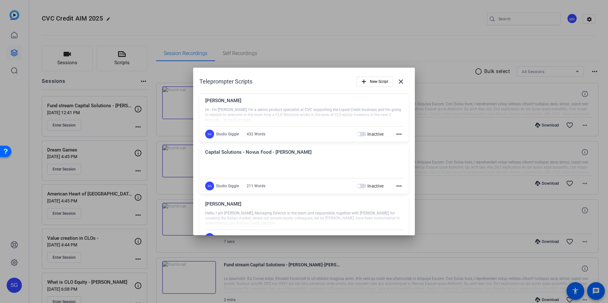
click at [400, 187] on mat-icon "more_horiz" at bounding box center [399, 186] width 8 height 8
click at [408, 195] on span "Edit" at bounding box center [412, 196] width 25 height 8
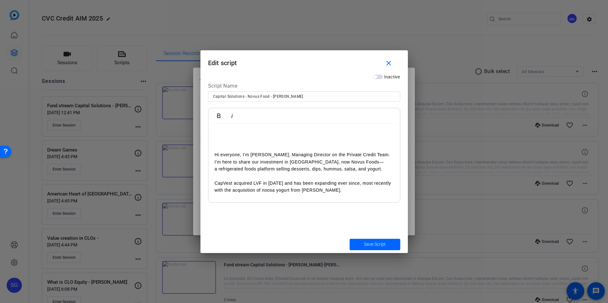
click at [287, 161] on p "Hi everyone, I’m [PERSON_NAME], Managing Director on the Private Credit Team. I…" at bounding box center [304, 158] width 179 height 14
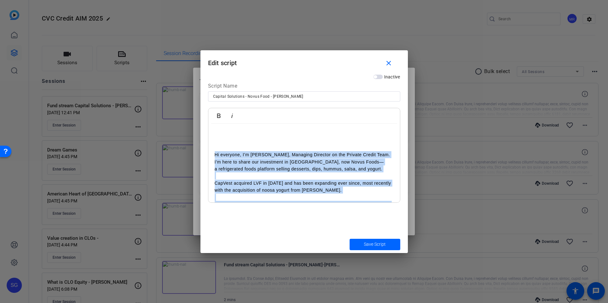
scroll to position [167, 0]
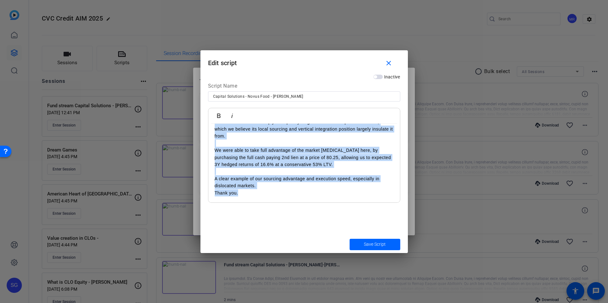
drag, startPoint x: 215, startPoint y: 154, endPoint x: 381, endPoint y: 300, distance: 221.9
click at [382, 301] on div "Teleprompter Scripts add New Script close [PERSON_NAME] Hi - I'm [PERSON_NAME],…" at bounding box center [304, 151] width 608 height 303
copy div "Lo ipsumdol, S’a Conse Adipi, Elitsedd Eiusmodt in utl Etdolor Magnaa Enim. A’m…"
click at [386, 64] on mat-icon "close" at bounding box center [389, 64] width 8 height 8
